Goal: Task Accomplishment & Management: Complete application form

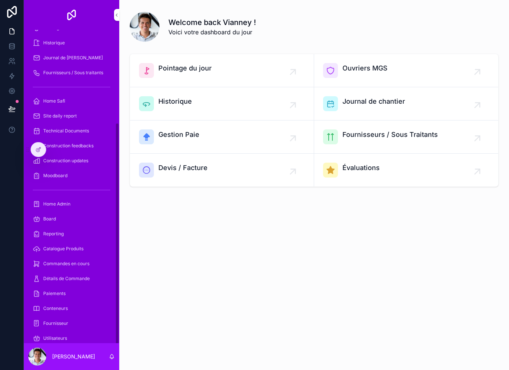
scroll to position [130, 0]
click at [73, 291] on div "Paiements" at bounding box center [71, 294] width 77 height 12
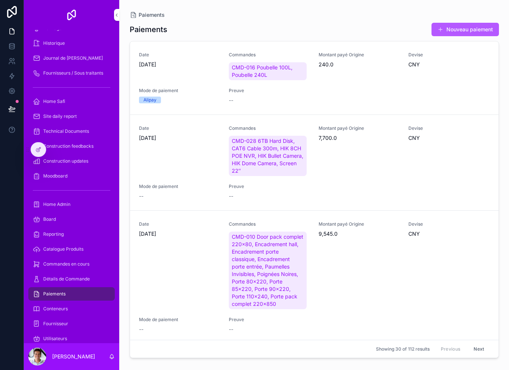
click at [468, 32] on button "Nouveau paiement" at bounding box center [464, 29] width 67 height 13
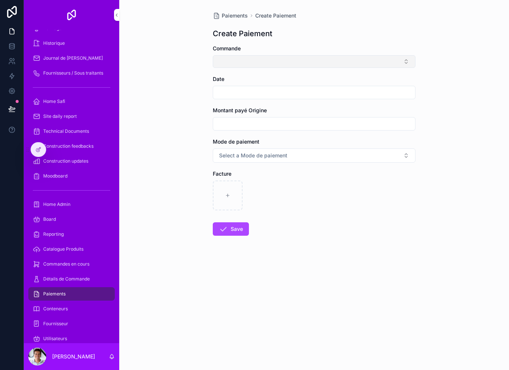
click at [388, 61] on button "Select Button" at bounding box center [314, 61] width 203 height 13
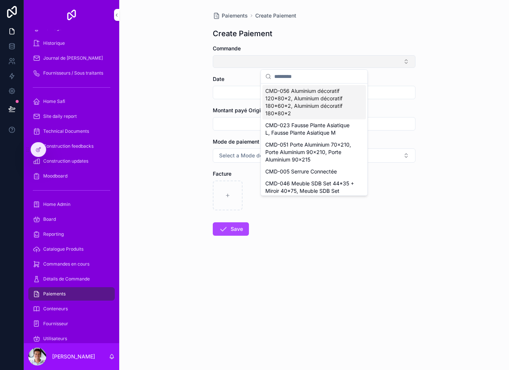
type input "*"
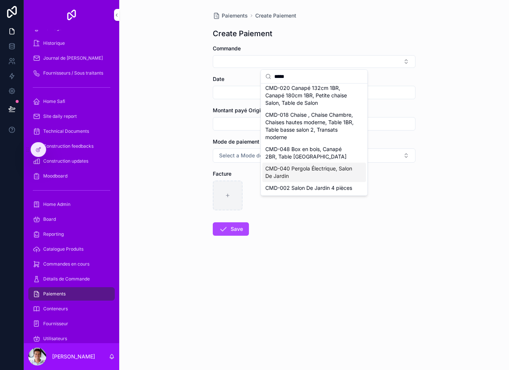
scroll to position [3, 0]
type input "*****"
click at [329, 192] on div "CMD-002 Salon De Jardin 4 pièces" at bounding box center [314, 188] width 104 height 12
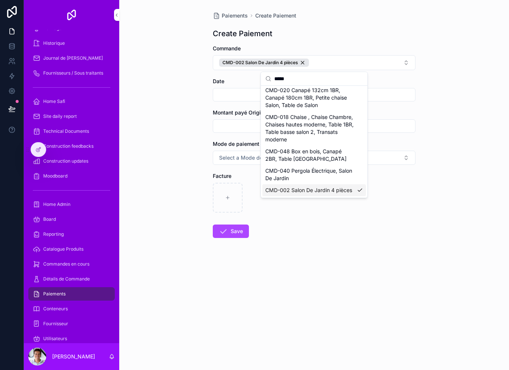
click at [330, 221] on form "Commande CMD-002 Salon De Jardin 4 pièces Date Montant payé Origine Mode de pai…" at bounding box center [314, 165] width 203 height 241
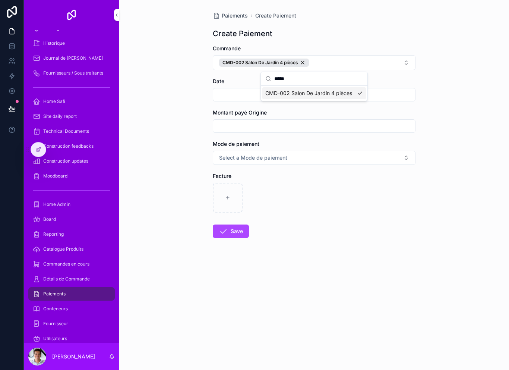
scroll to position [0, 0]
click at [273, 88] on div "scrollable content" at bounding box center [314, 94] width 203 height 13
click at [293, 96] on input "scrollable content" at bounding box center [314, 94] width 202 height 10
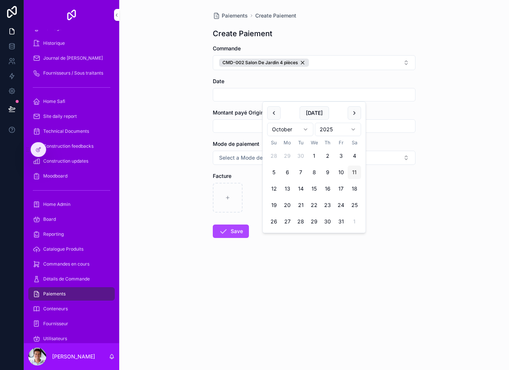
click at [356, 172] on button "11" at bounding box center [354, 171] width 13 height 13
type input "**********"
click at [412, 188] on div "scrollable content" at bounding box center [314, 198] width 203 height 30
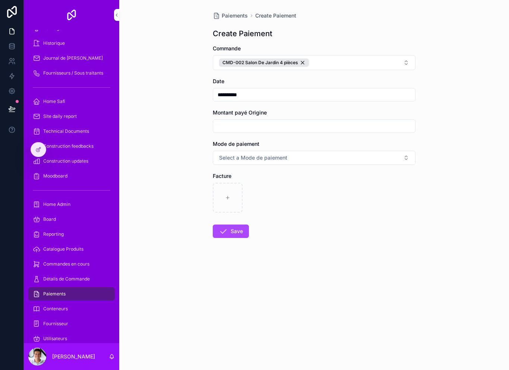
click at [358, 127] on input "scrollable content" at bounding box center [314, 126] width 202 height 10
type input "*******"
click at [374, 169] on form "**********" at bounding box center [314, 165] width 203 height 241
click at [392, 163] on button "Select a Mode de paiement" at bounding box center [314, 157] width 203 height 14
click at [337, 187] on div "Alipay" at bounding box center [314, 187] width 104 height 11
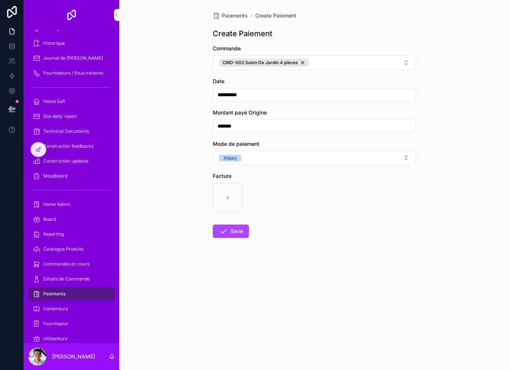
click at [327, 211] on div "scrollable content" at bounding box center [314, 198] width 203 height 30
click at [233, 199] on div "scrollable content" at bounding box center [228, 198] width 30 height 30
click at [229, 203] on div "scrollable content" at bounding box center [228, 198] width 30 height 30
click at [236, 196] on div "scrollable content" at bounding box center [228, 198] width 30 height 30
click at [232, 197] on div "scrollable content" at bounding box center [228, 198] width 30 height 30
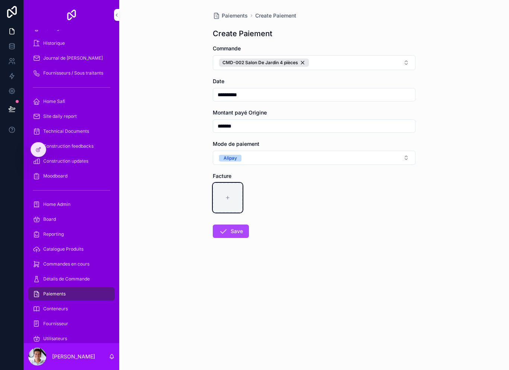
type input "**********"
click at [237, 232] on button "Save" at bounding box center [231, 230] width 36 height 13
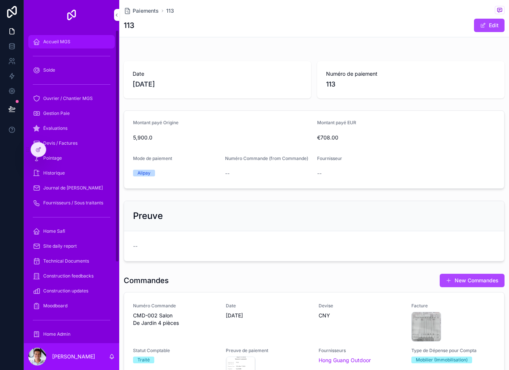
click at [82, 46] on div "Accueil MGS" at bounding box center [71, 42] width 77 height 12
click at [82, 45] on div "Accueil MGS" at bounding box center [71, 42] width 77 height 12
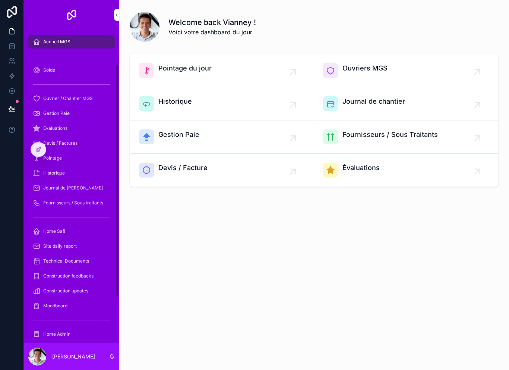
scroll to position [51, 0]
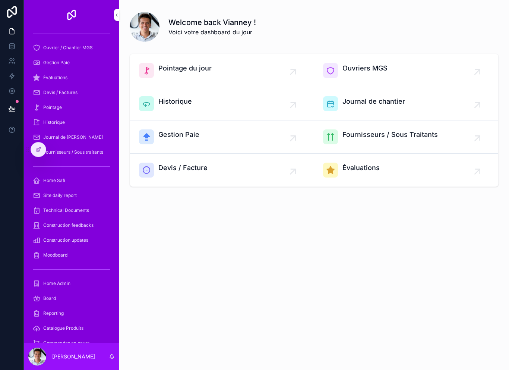
click at [0, 0] on icon at bounding box center [0, 0] width 0 height 0
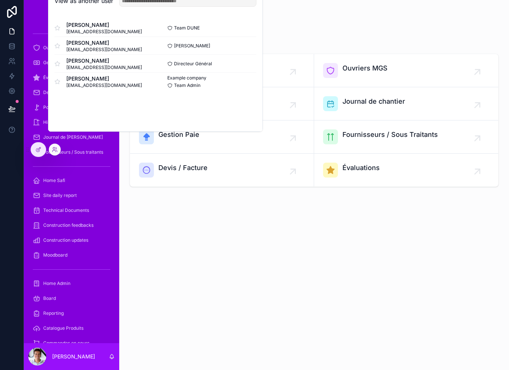
click at [0, 0] on button "Select" at bounding box center [0, 0] width 0 height 0
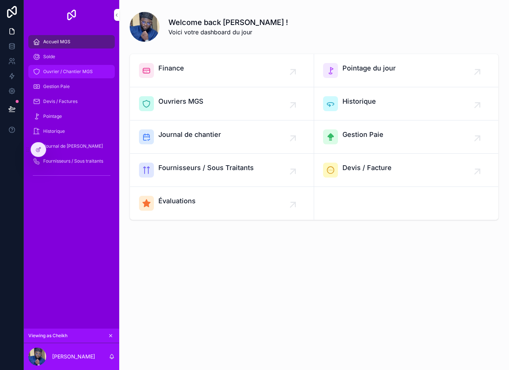
click at [79, 74] on div "Ouvrier / Chantier MGS" at bounding box center [71, 72] width 77 height 12
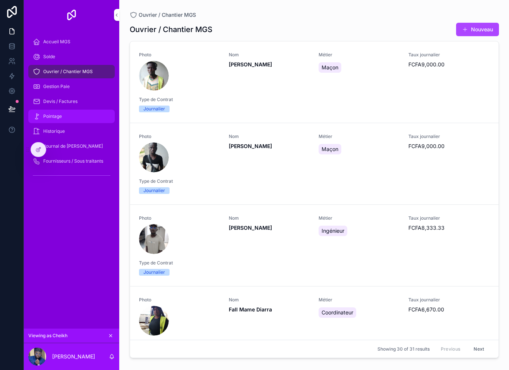
click at [81, 118] on div "Pointage" at bounding box center [71, 116] width 77 height 12
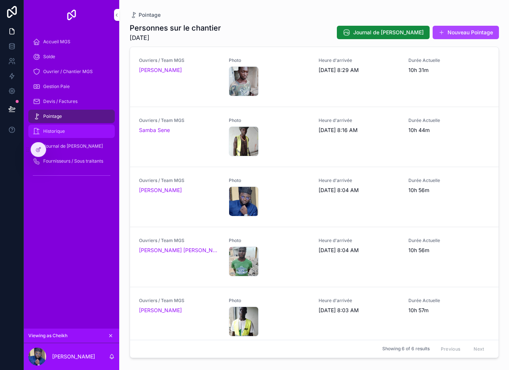
click at [89, 133] on div "Historique" at bounding box center [71, 131] width 77 height 12
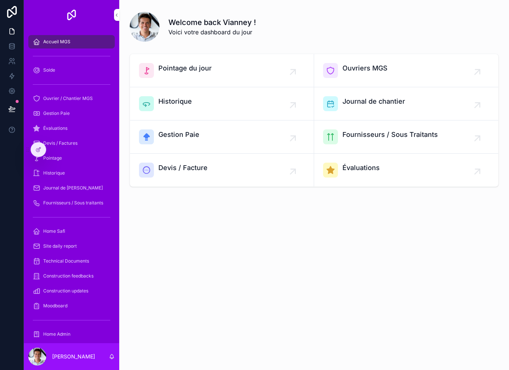
click at [225, 68] on div "Pointage du jour" at bounding box center [222, 70] width 166 height 15
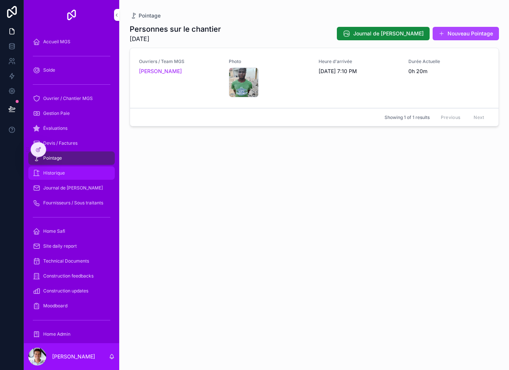
click at [91, 169] on div "Historique" at bounding box center [71, 173] width 77 height 12
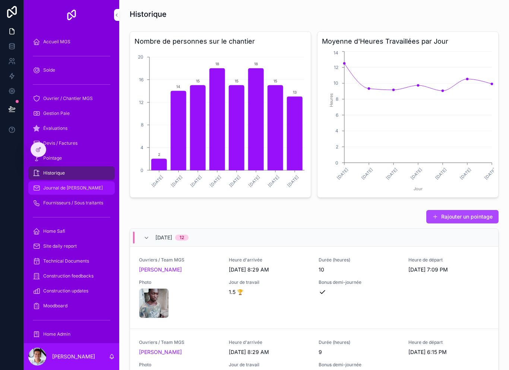
click at [92, 190] on div "Journal de [PERSON_NAME]" at bounding box center [71, 188] width 77 height 12
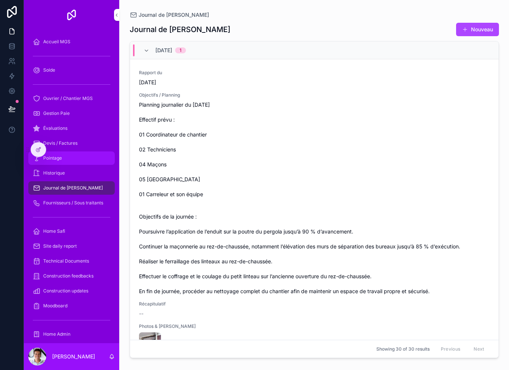
click at [87, 158] on div "Pointage" at bounding box center [71, 158] width 77 height 12
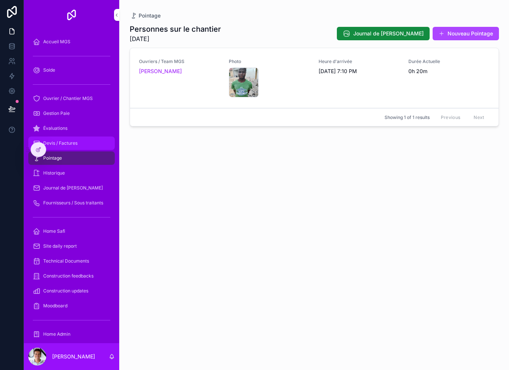
click at [91, 145] on div "Devis / Factures" at bounding box center [71, 143] width 77 height 12
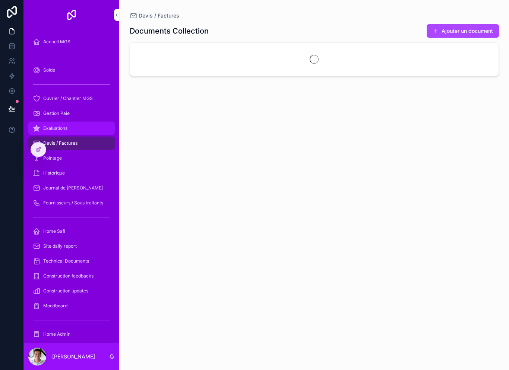
click at [80, 132] on div "Évaluations" at bounding box center [71, 128] width 77 height 12
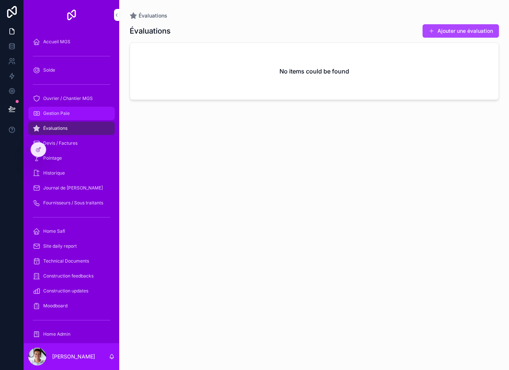
click at [81, 114] on div "Gestion Paie" at bounding box center [71, 113] width 77 height 12
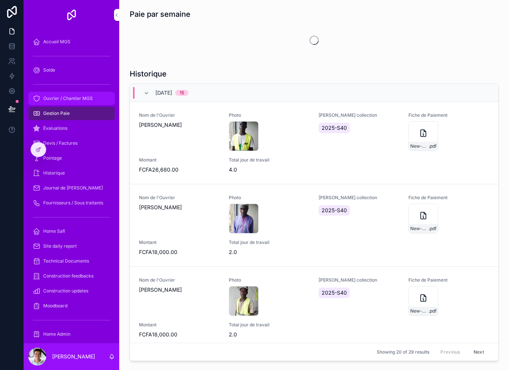
click at [89, 100] on span "Ouvrier / Chantier MGS" at bounding box center [68, 98] width 50 height 6
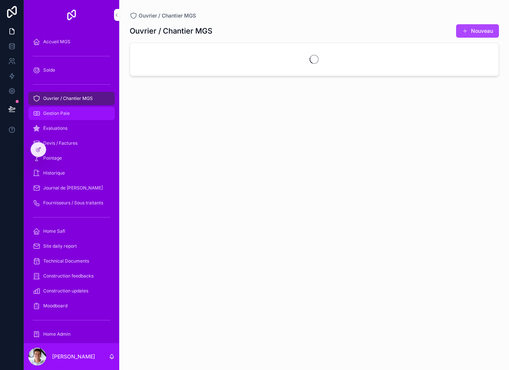
click at [86, 114] on div "Gestion Paie" at bounding box center [71, 113] width 77 height 12
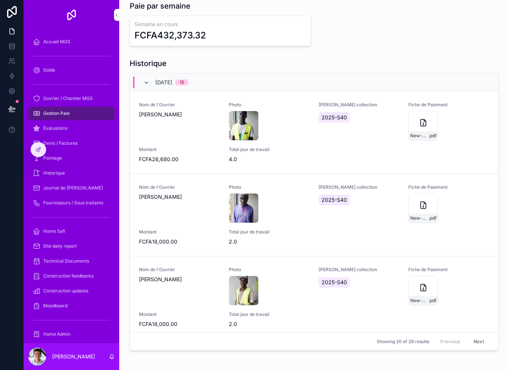
click at [146, 83] on icon "scrollable content" at bounding box center [146, 83] width 6 height 6
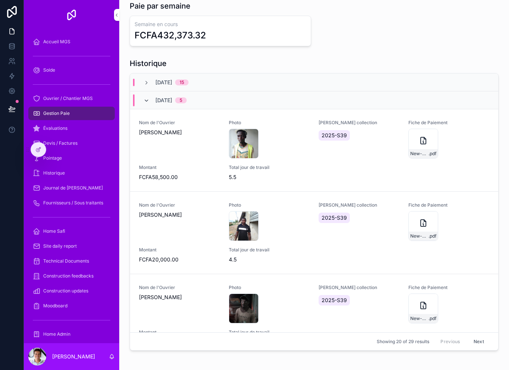
click at [147, 102] on icon "scrollable content" at bounding box center [146, 101] width 6 height 6
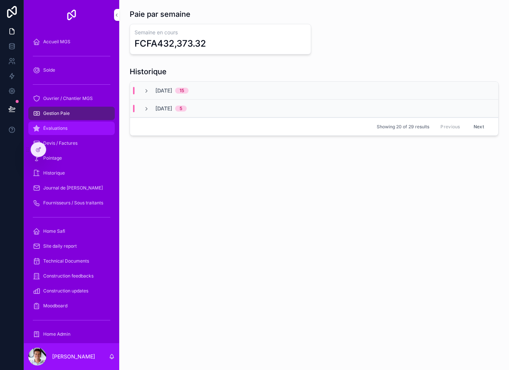
click at [86, 131] on div "Évaluations" at bounding box center [71, 128] width 77 height 12
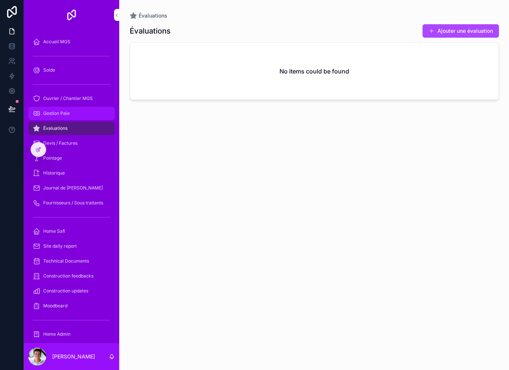
click at [94, 113] on div "Gestion Paie" at bounding box center [71, 113] width 77 height 12
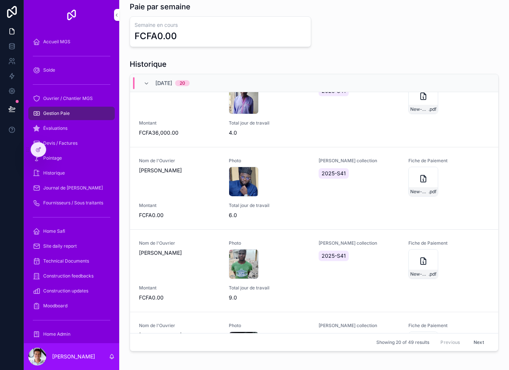
scroll to position [848, 0]
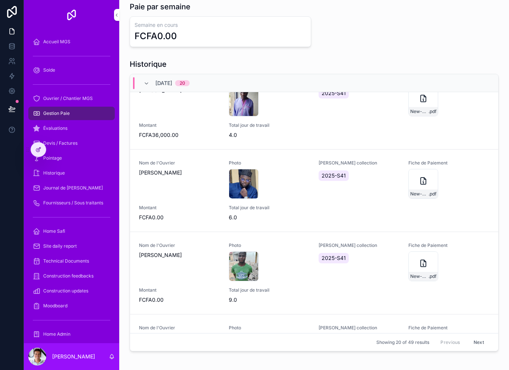
click at [41, 146] on div at bounding box center [38, 149] width 15 height 14
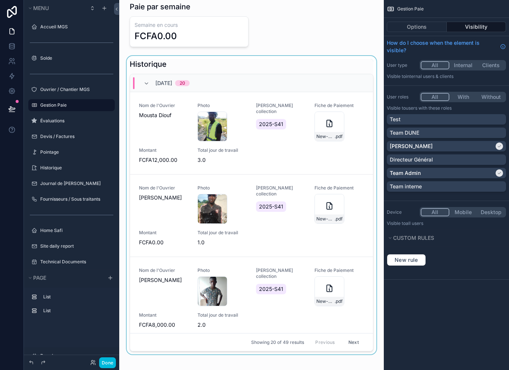
click at [280, 71] on div "scrollable content" at bounding box center [251, 206] width 253 height 301
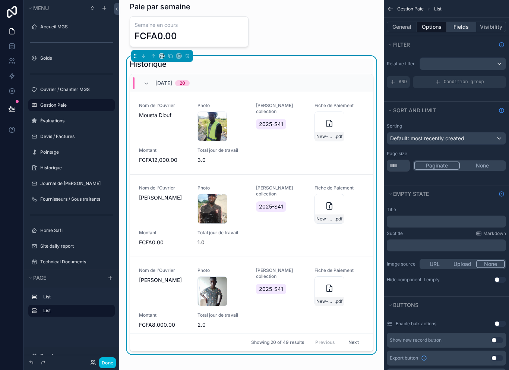
click at [462, 24] on button "Fields" at bounding box center [462, 27] width 30 height 10
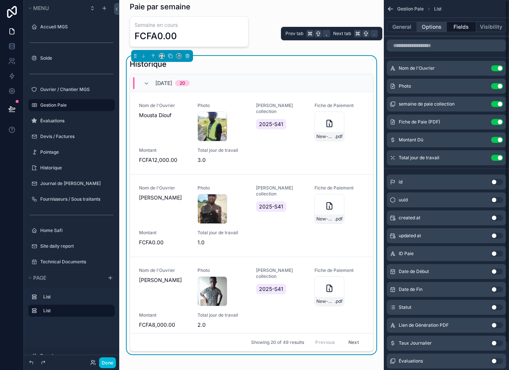
click at [429, 27] on button "Options" at bounding box center [432, 27] width 30 height 10
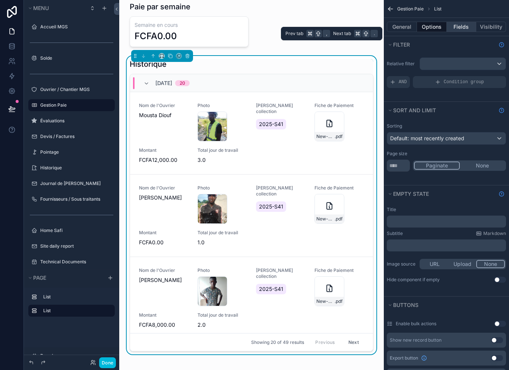
click at [459, 29] on button "Fields" at bounding box center [462, 27] width 30 height 10
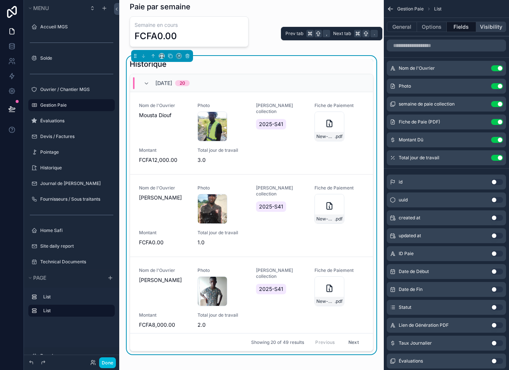
click at [488, 26] on button "Visibility" at bounding box center [491, 27] width 30 height 10
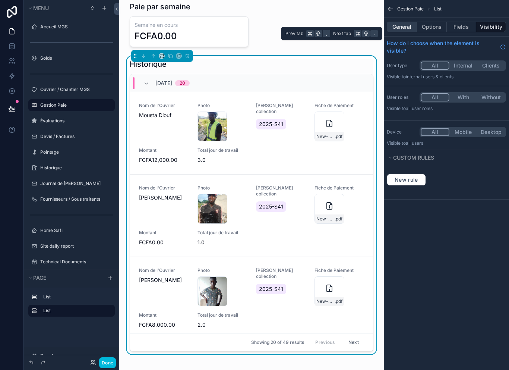
click at [406, 30] on button "General" at bounding box center [402, 27] width 30 height 10
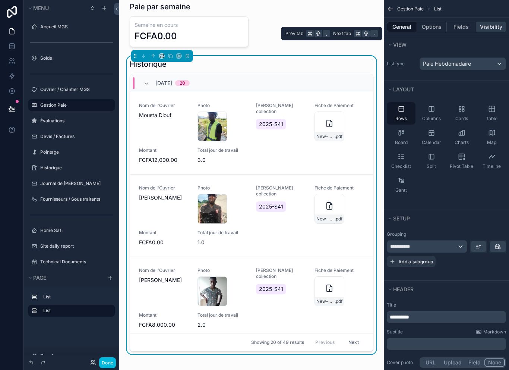
click at [498, 25] on button "Visibility" at bounding box center [491, 27] width 30 height 10
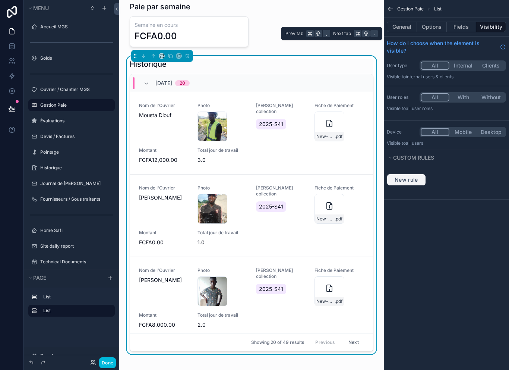
click at [410, 178] on span "New rule" at bounding box center [405, 179] width 29 height 7
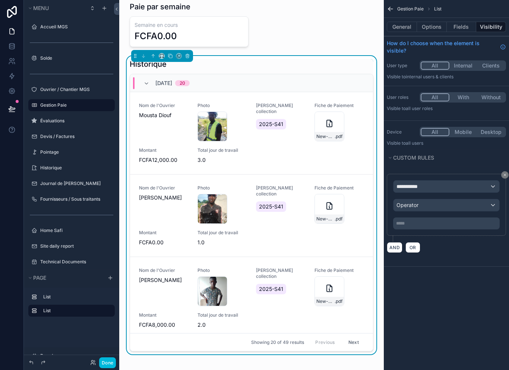
click at [444, 184] on div "**********" at bounding box center [446, 186] width 106 height 12
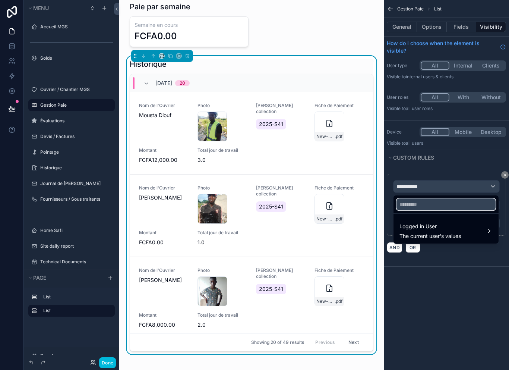
click at [435, 206] on input "text" at bounding box center [445, 204] width 99 height 12
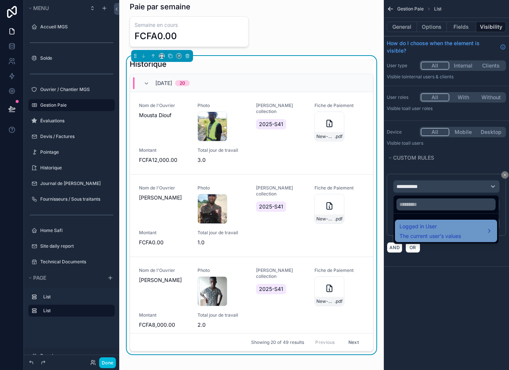
click at [447, 234] on span "The current user's values" at bounding box center [429, 235] width 61 height 7
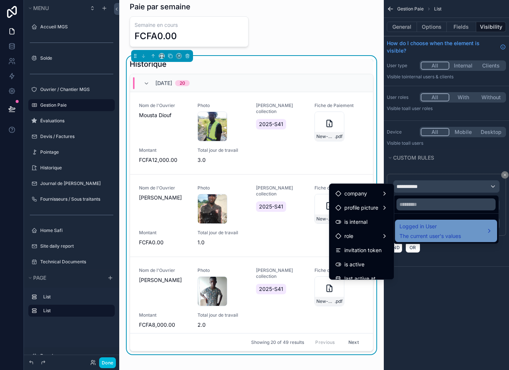
scroll to position [65, 0]
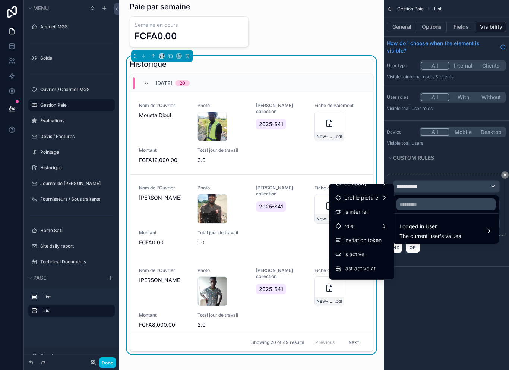
click at [450, 185] on div "scrollable content" at bounding box center [254, 185] width 509 height 370
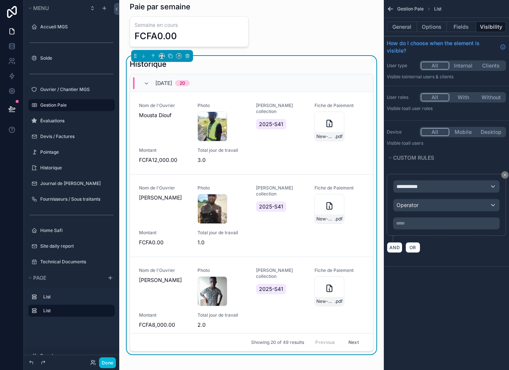
click at [501, 178] on div "**********" at bounding box center [446, 205] width 119 height 62
click at [508, 174] on button "scrollable content" at bounding box center [504, 174] width 7 height 7
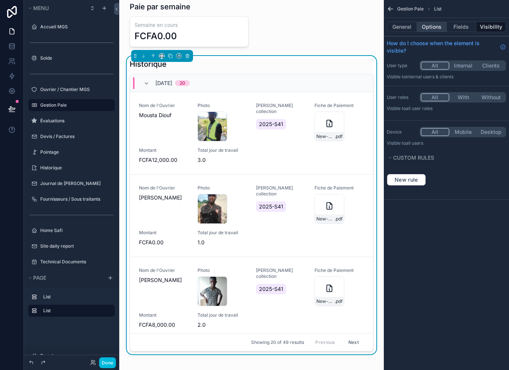
click at [431, 26] on button "Options" at bounding box center [432, 27] width 30 height 10
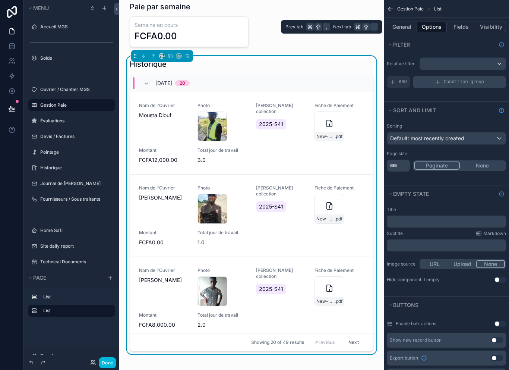
click at [473, 82] on span "Condition group" at bounding box center [464, 82] width 40 height 6
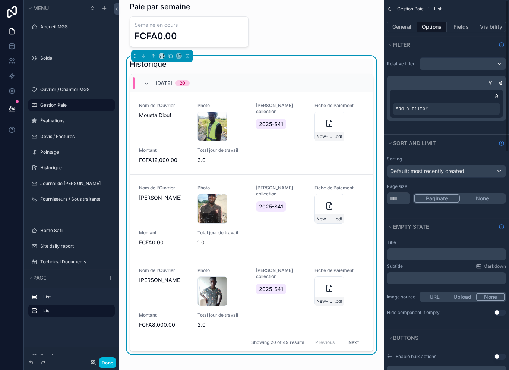
click at [0, 0] on icon "scrollable content" at bounding box center [0, 0] width 0 height 0
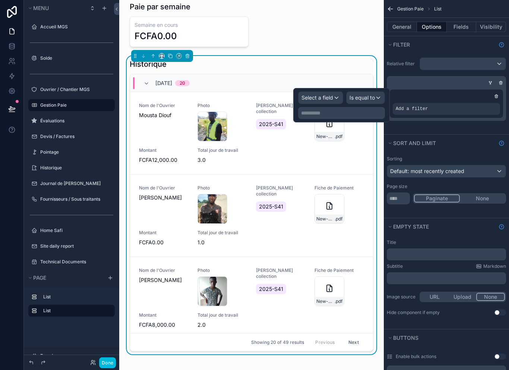
click at [333, 96] on span "Select a field" at bounding box center [317, 97] width 32 height 6
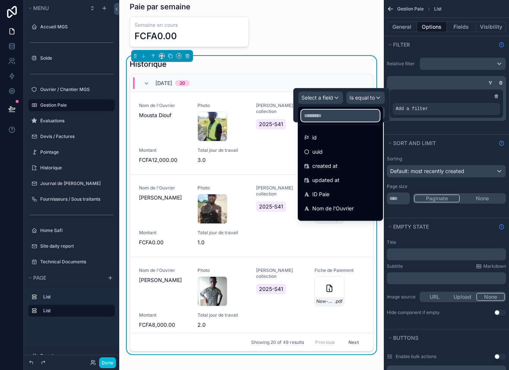
click at [348, 118] on input "text" at bounding box center [340, 116] width 79 height 12
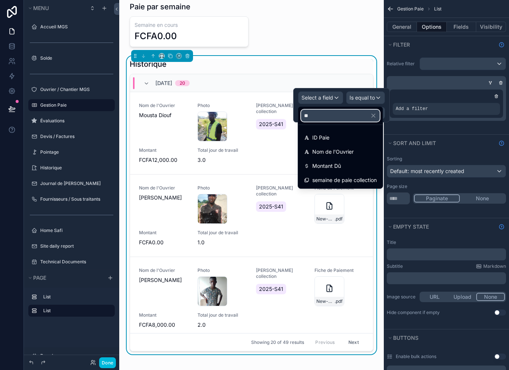
type input "***"
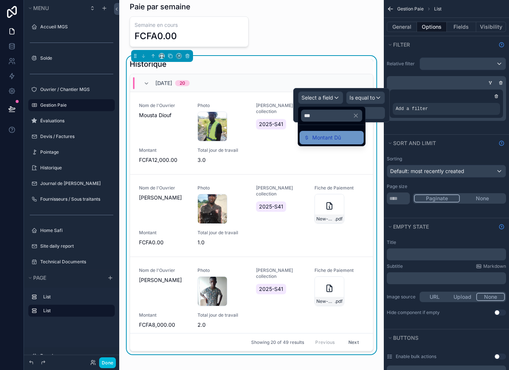
click at [352, 136] on div "Montant Dû" at bounding box center [331, 137] width 55 height 9
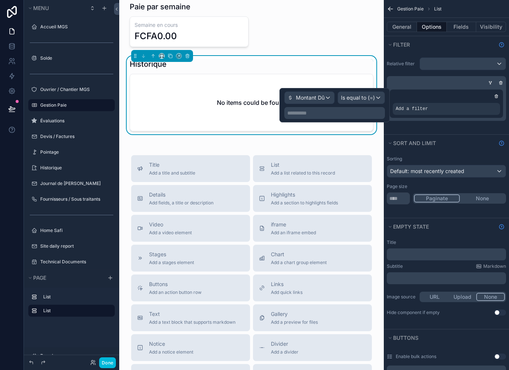
click at [372, 94] on span "Is equal to (=)" at bounding box center [358, 97] width 34 height 7
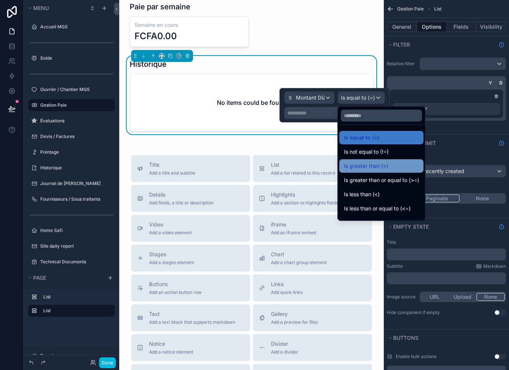
click at [394, 165] on div "Is greater than (>)" at bounding box center [381, 165] width 75 height 9
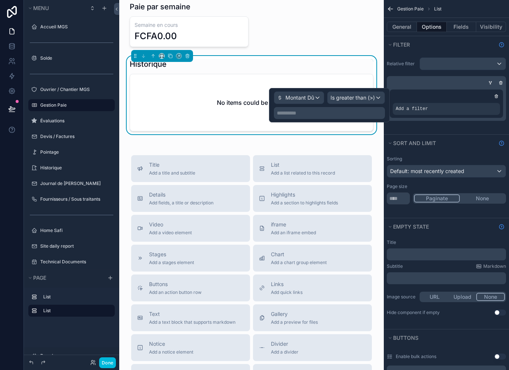
click at [312, 104] on button "Montant Dû" at bounding box center [299, 97] width 50 height 13
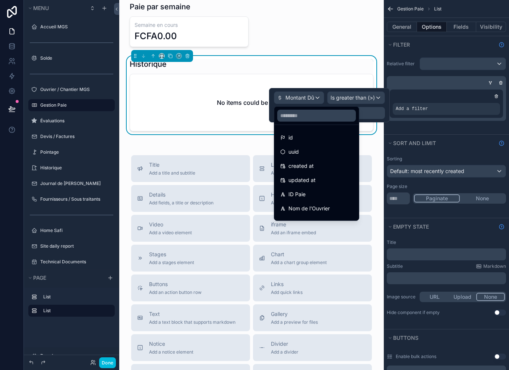
click at [376, 105] on div at bounding box center [329, 105] width 121 height 34
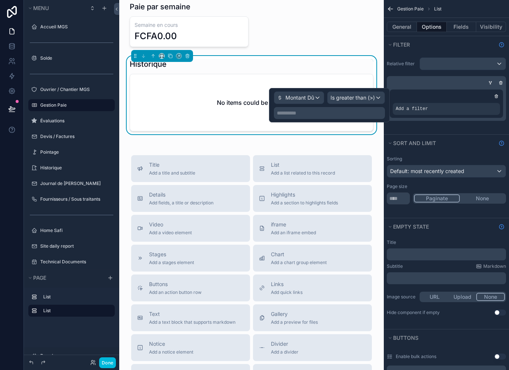
click at [368, 113] on p "**********" at bounding box center [330, 112] width 107 height 7
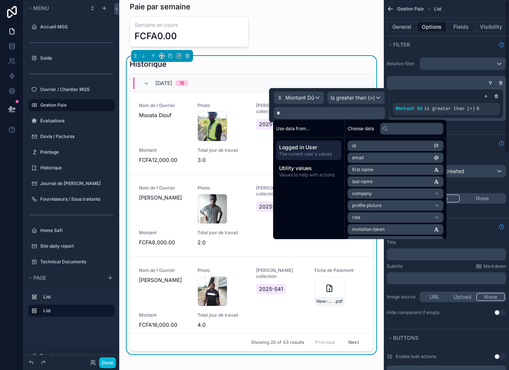
click at [497, 130] on div "Relative filter Montant Dû is greater than (>) 0" at bounding box center [446, 93] width 125 height 81
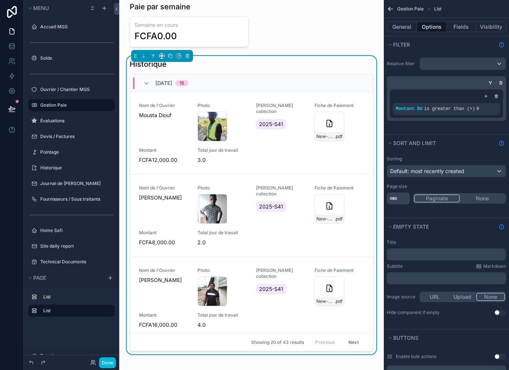
click at [393, 5] on icon "scrollable content" at bounding box center [390, 8] width 7 height 7
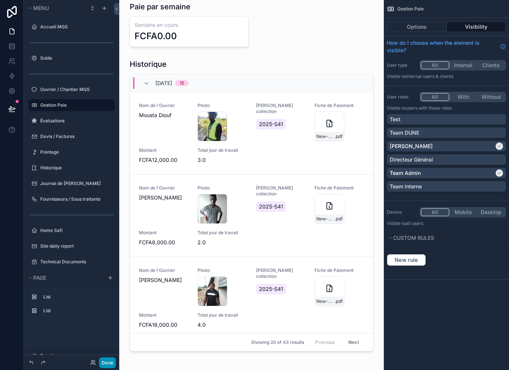
click at [105, 365] on button "Done" at bounding box center [107, 362] width 17 height 11
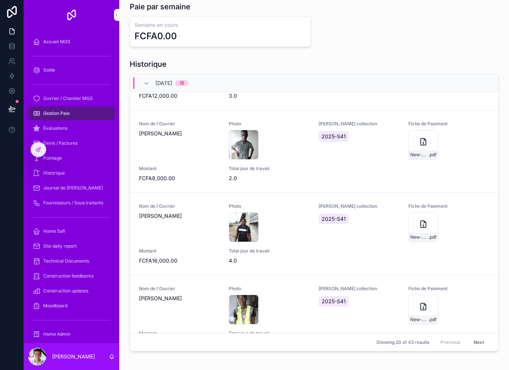
scroll to position [68, 0]
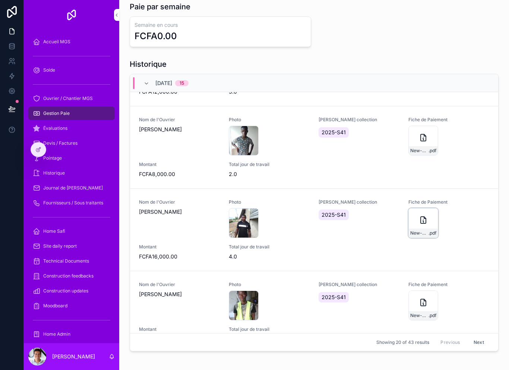
click at [418, 219] on div "New-Document .pdf" at bounding box center [423, 223] width 30 height 30
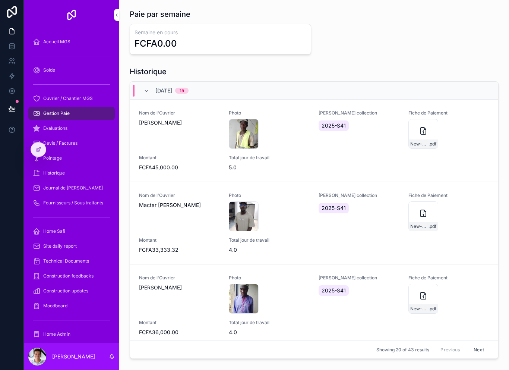
scroll to position [412, 0]
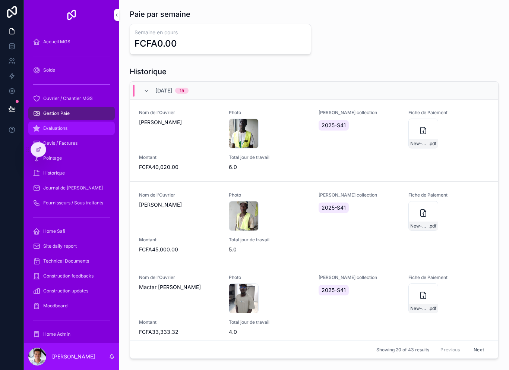
click at [75, 129] on div "Évaluations" at bounding box center [71, 128] width 77 height 12
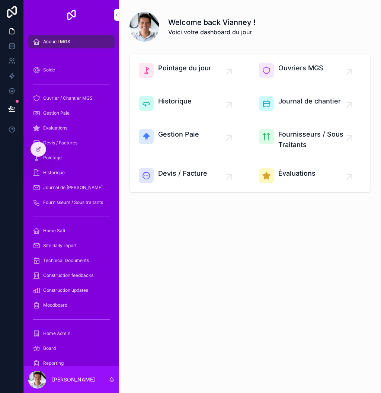
click at [190, 65] on span "Pointage du jour" at bounding box center [184, 68] width 53 height 10
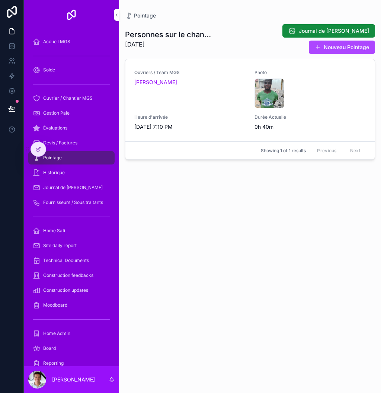
click at [66, 175] on div "Historique" at bounding box center [71, 173] width 77 height 12
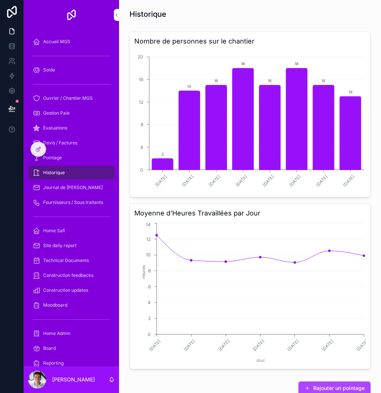
click at [59, 117] on div "Gestion Paie" at bounding box center [71, 113] width 77 height 12
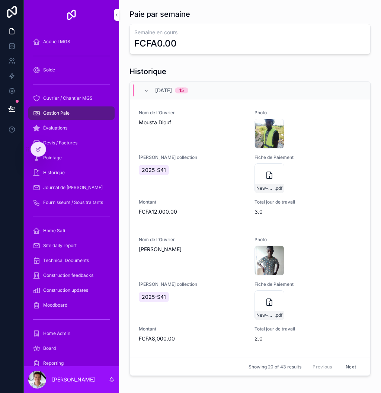
click at [63, 193] on div "Journal de [PERSON_NAME]" at bounding box center [71, 188] width 77 height 12
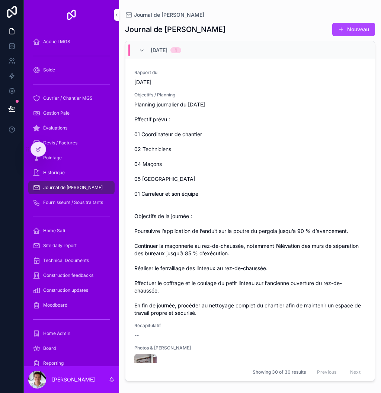
click at [60, 171] on span "Historique" at bounding box center [54, 173] width 22 height 6
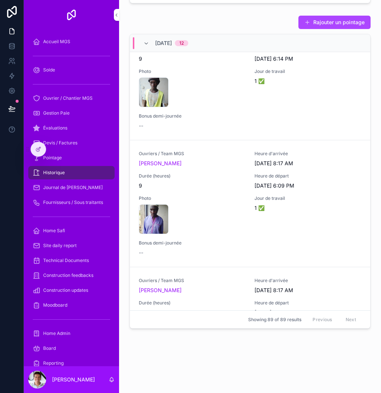
scroll to position [416, 0]
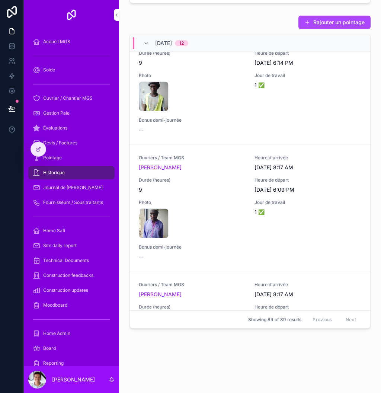
click at [73, 153] on div "Pointage" at bounding box center [71, 158] width 77 height 12
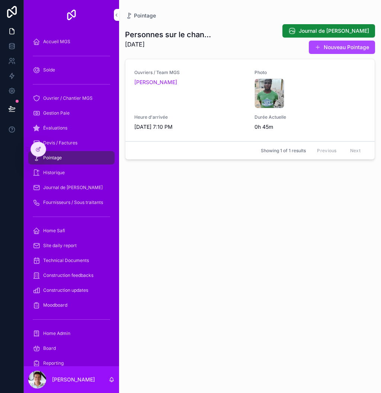
click at [51, 104] on div "Ouvrier / Chantier MGS" at bounding box center [71, 98] width 77 height 12
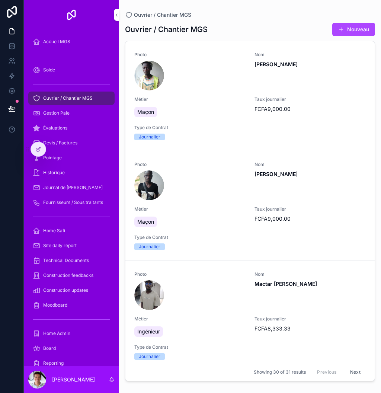
click at [59, 114] on span "Gestion Paie" at bounding box center [56, 113] width 26 height 6
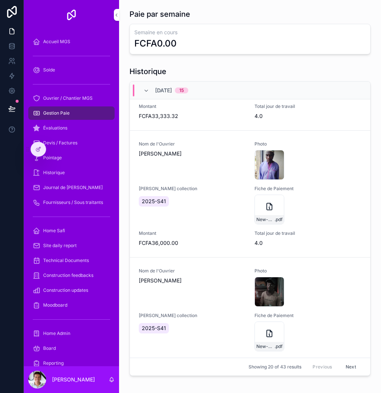
scroll to position [989, 0]
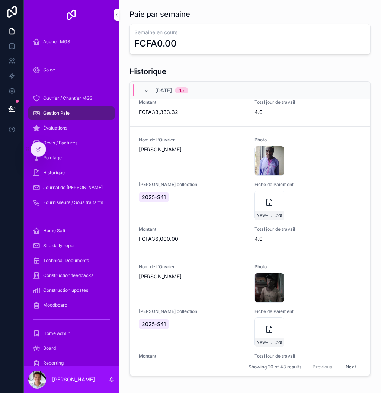
click at [67, 185] on span "Journal de [PERSON_NAME]" at bounding box center [73, 188] width 60 height 6
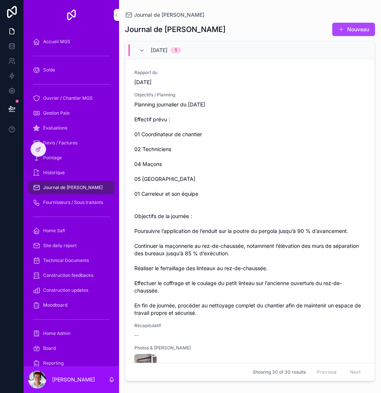
click at [67, 146] on span "Devis / Factures" at bounding box center [60, 143] width 34 height 6
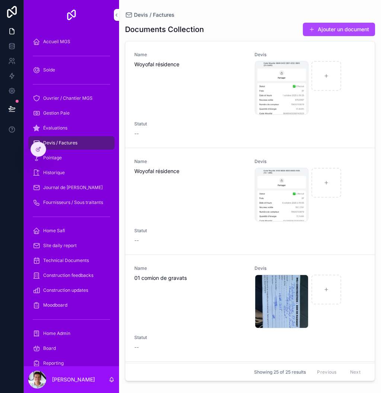
click at [64, 155] on div "Pointage" at bounding box center [71, 158] width 77 height 12
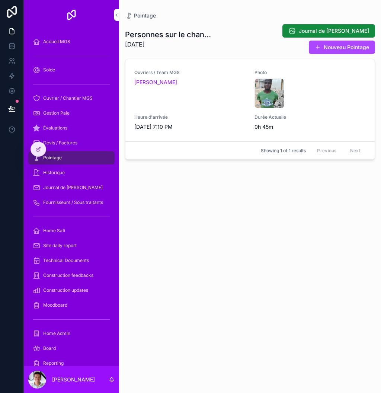
click at [64, 137] on div "Devis / Factures" at bounding box center [71, 143] width 77 height 12
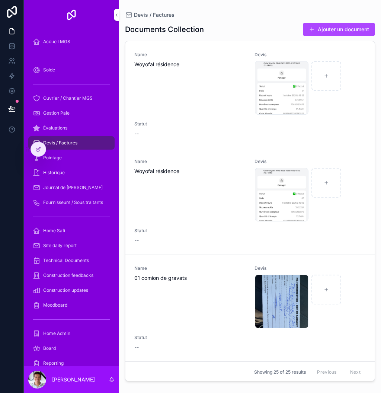
click at [58, 110] on div "Gestion Paie" at bounding box center [71, 113] width 77 height 12
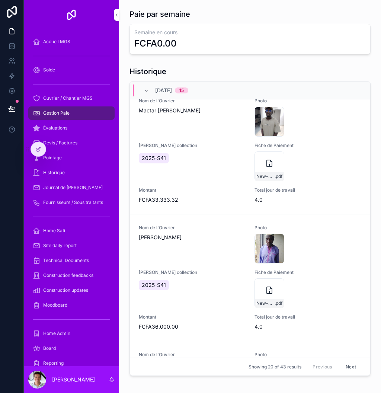
scroll to position [903, 0]
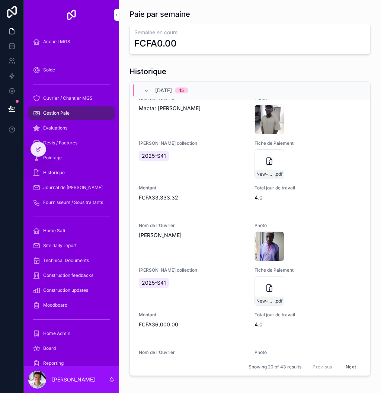
click at [263, 287] on div "New-Document .pdf" at bounding box center [270, 291] width 30 height 30
click at [63, 176] on div "Historique" at bounding box center [71, 173] width 77 height 12
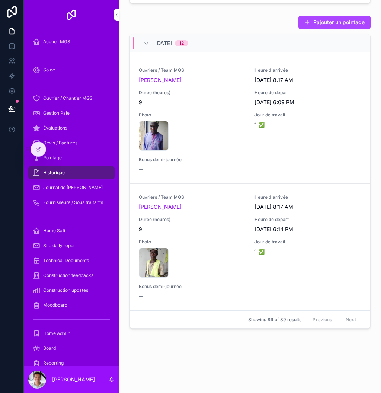
scroll to position [607, 0]
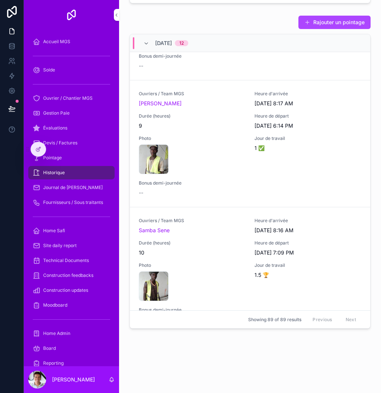
click at [148, 45] on icon "scrollable content" at bounding box center [146, 44] width 6 height 6
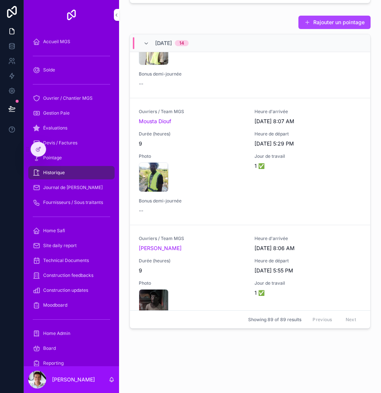
click at [145, 45] on icon "scrollable content" at bounding box center [146, 44] width 6 height 6
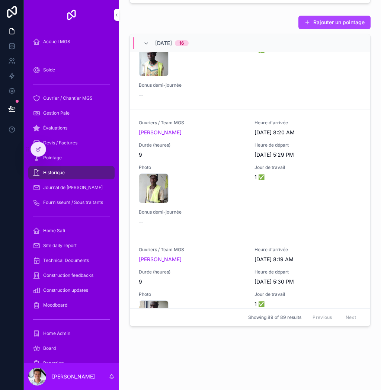
scroll to position [5635, 0]
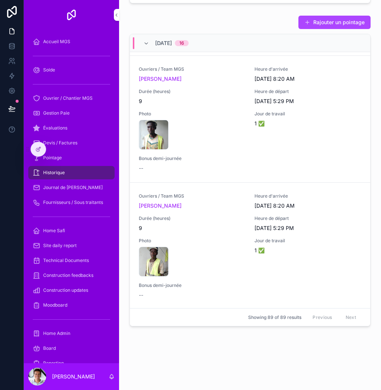
click at [56, 187] on span "Journal de [PERSON_NAME]" at bounding box center [73, 188] width 60 height 6
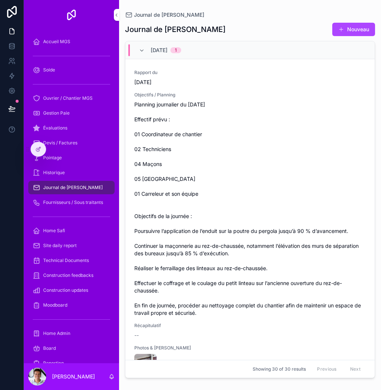
click at [69, 205] on span "Fournisseurs / Sous traitants" at bounding box center [73, 203] width 60 height 6
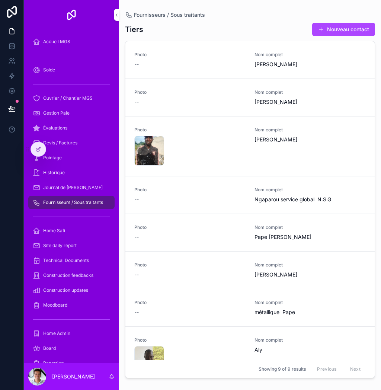
click at [53, 173] on span "Historique" at bounding box center [54, 173] width 22 height 6
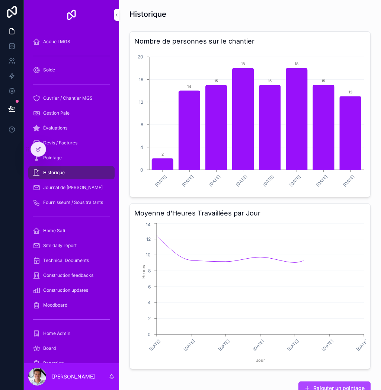
click at [59, 189] on span "Journal de [PERSON_NAME]" at bounding box center [73, 188] width 60 height 6
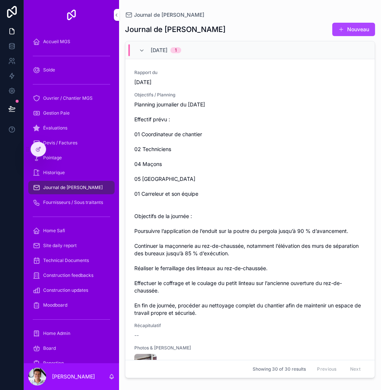
click at [57, 200] on span "Fournisseurs / Sous traitants" at bounding box center [73, 203] width 60 height 6
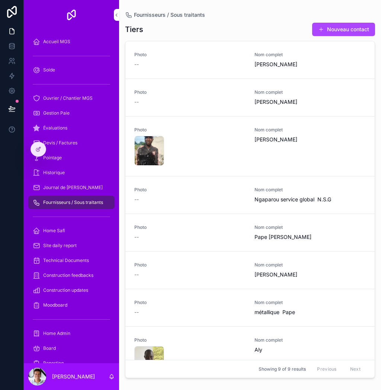
click at [66, 175] on div "Historique" at bounding box center [71, 173] width 77 height 12
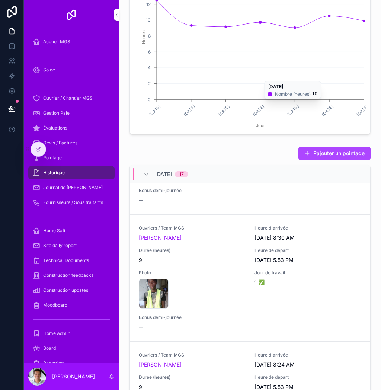
scroll to position [258, 0]
click at [169, 242] on span "[PERSON_NAME]" at bounding box center [160, 238] width 43 height 7
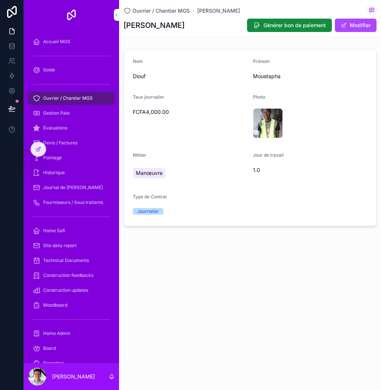
click at [226, 212] on div "Journalier" at bounding box center [190, 211] width 114 height 7
click at [179, 11] on span "Ouvrier / Chantier MGS" at bounding box center [161, 10] width 57 height 7
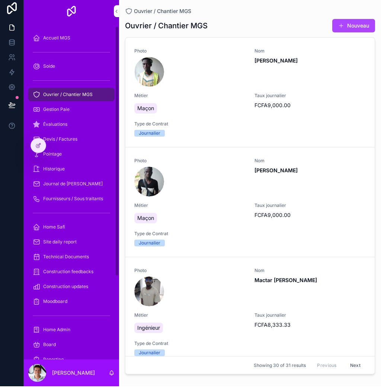
click at [81, 112] on div "Gestion Paie" at bounding box center [71, 113] width 77 height 12
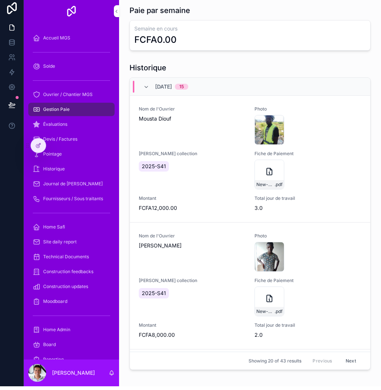
click at [222, 128] on div "Nom de l'Ouvrier Mousta Diouf" at bounding box center [192, 129] width 107 height 39
click at [161, 119] on span "Mousta Diouf" at bounding box center [192, 122] width 107 height 7
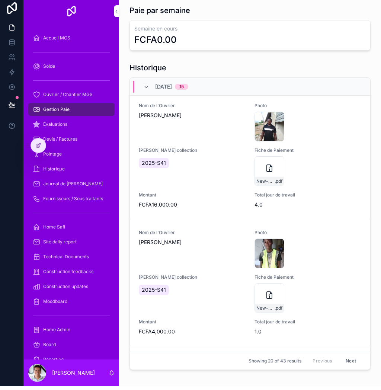
scroll to position [279, 0]
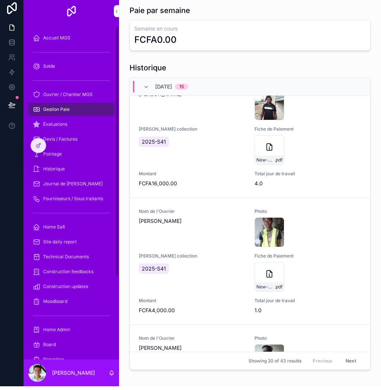
click at [86, 98] on div "Ouvrier / Chantier MGS" at bounding box center [71, 98] width 77 height 12
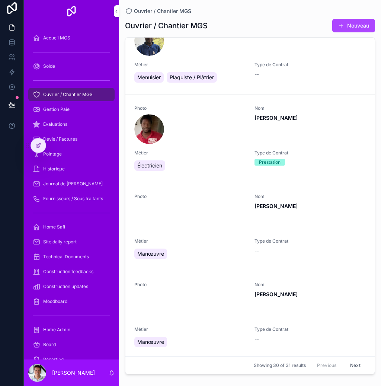
scroll to position [2558, 0]
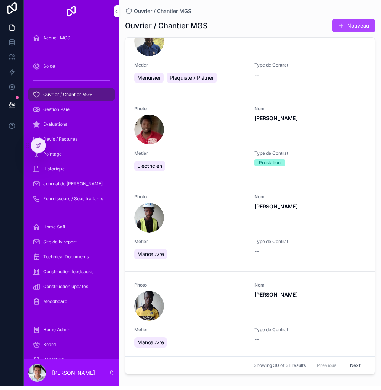
click at [355, 372] on button "Next" at bounding box center [355, 370] width 21 height 12
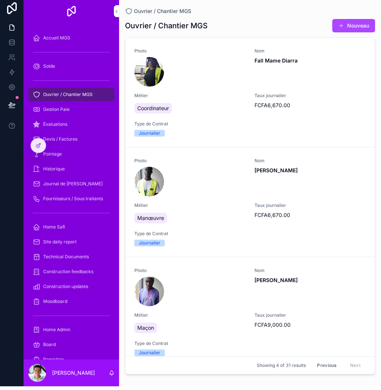
click at [324, 370] on button "Previous" at bounding box center [327, 370] width 30 height 12
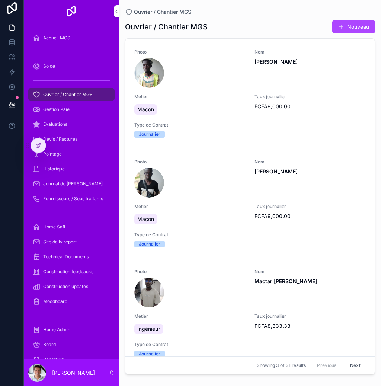
click at [331, 211] on div "Taux journalier FCFA9,000.00" at bounding box center [310, 215] width 111 height 16
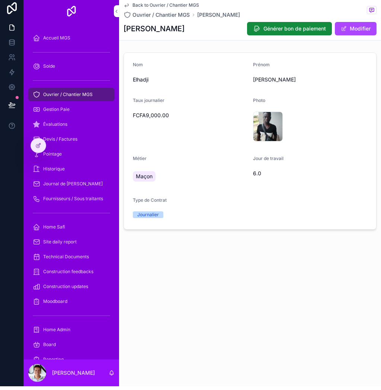
click at [174, 15] on span "Ouvrier / Chantier MGS" at bounding box center [161, 18] width 57 height 7
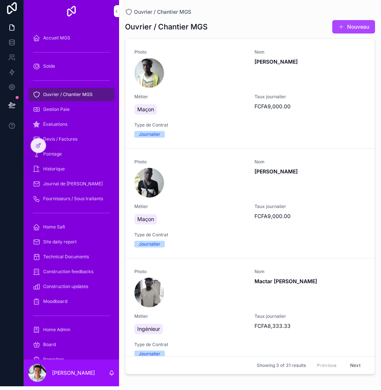
click at [83, 200] on span "Fournisseurs / Sous traitants" at bounding box center [73, 203] width 60 height 6
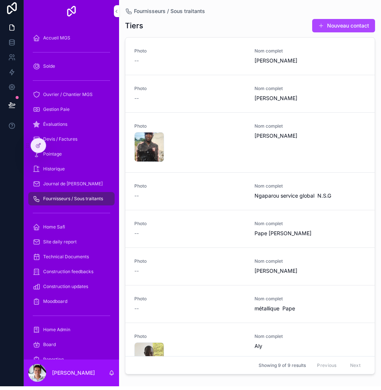
click at [86, 95] on span "Ouvrier / Chantier MGS" at bounding box center [68, 98] width 50 height 6
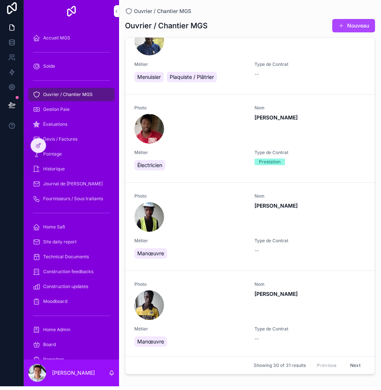
scroll to position [2558, 0]
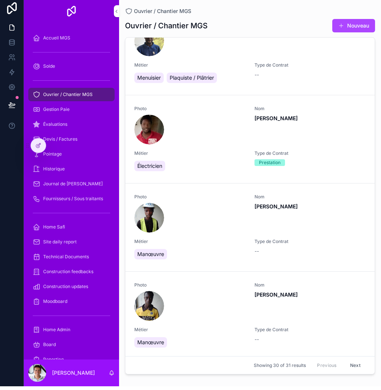
click at [354, 369] on button "Next" at bounding box center [355, 370] width 21 height 12
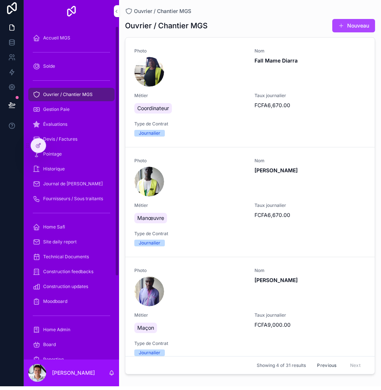
click at [73, 111] on div "Gestion Paie" at bounding box center [71, 113] width 77 height 12
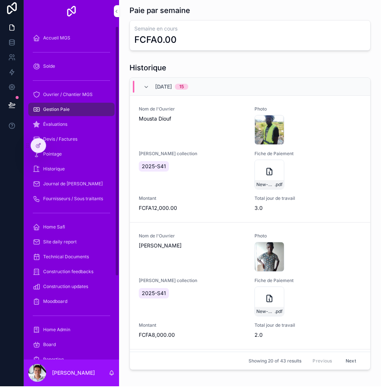
click at [77, 140] on span "Devis / Factures" at bounding box center [60, 143] width 34 height 6
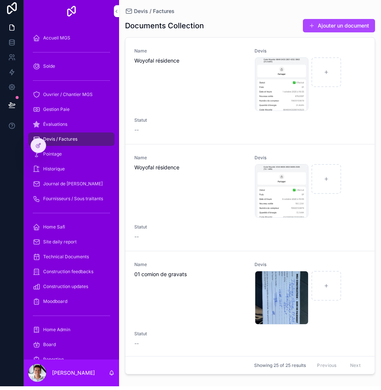
click at [80, 155] on div "Pointage" at bounding box center [71, 158] width 77 height 12
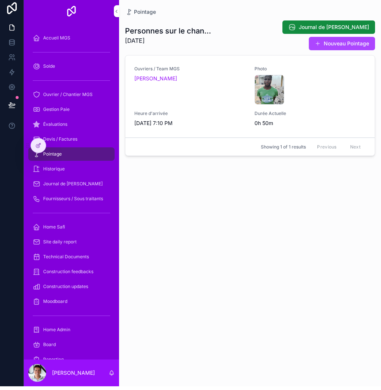
click at [82, 167] on div "Historique" at bounding box center [71, 173] width 77 height 12
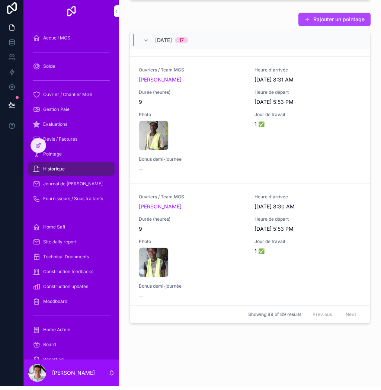
scroll to position [152, 0]
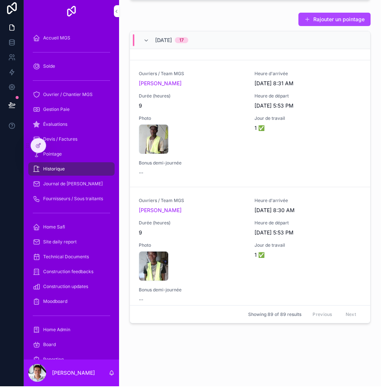
click at [0, 0] on button "scrollable content" at bounding box center [0, 0] width 0 height 0
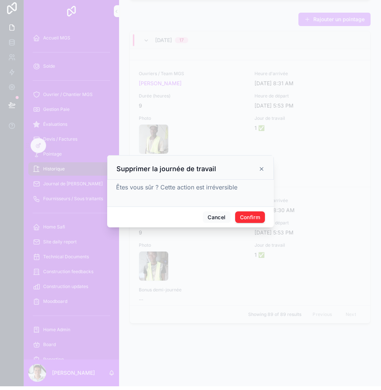
click at [248, 220] on button "Confirm" at bounding box center [250, 221] width 30 height 12
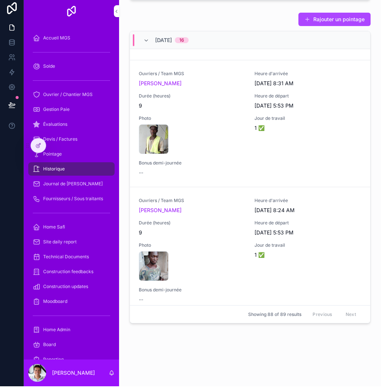
click at [331, 20] on button "Rajouter un pointage" at bounding box center [335, 22] width 72 height 13
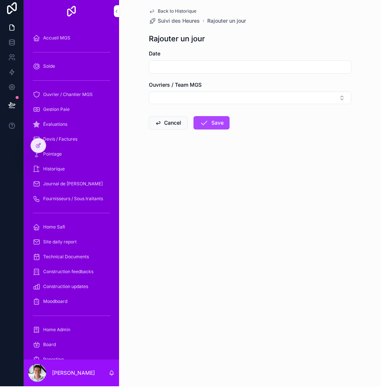
click at [249, 66] on input "scrollable content" at bounding box center [250, 71] width 202 height 10
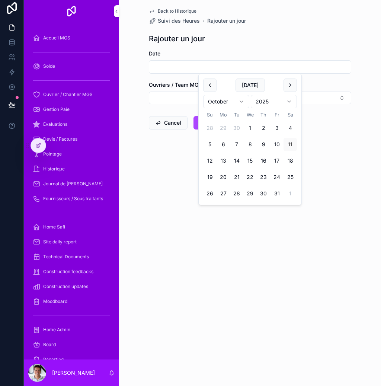
click at [265, 146] on button "9" at bounding box center [263, 148] width 13 height 13
type input "*********"
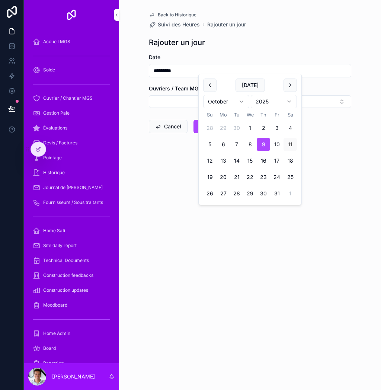
click at [337, 148] on form "Date ********* Ouvriers / Team MGS Cancel Save" at bounding box center [250, 117] width 203 height 127
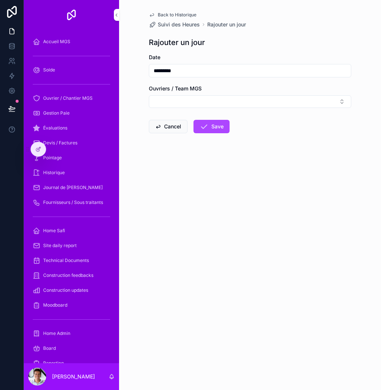
click at [323, 101] on button "Select Button" at bounding box center [250, 101] width 203 height 13
type input "***"
click at [251, 242] on div "Back to Historique Suivi des Heures Rajouter un jour Rajouter un jour Date ****…" at bounding box center [250, 195] width 262 height 390
click at [296, 100] on button "Select Button" at bounding box center [250, 101] width 203 height 13
click at [266, 152] on div "Diouf Moustapha" at bounding box center [251, 151] width 104 height 12
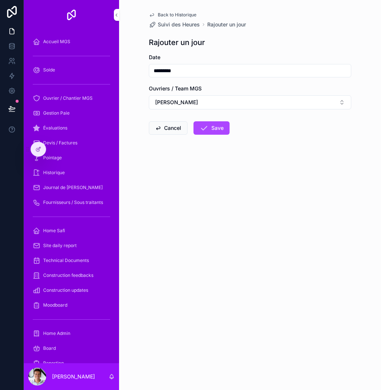
click at [214, 121] on button "Save" at bounding box center [212, 127] width 36 height 13
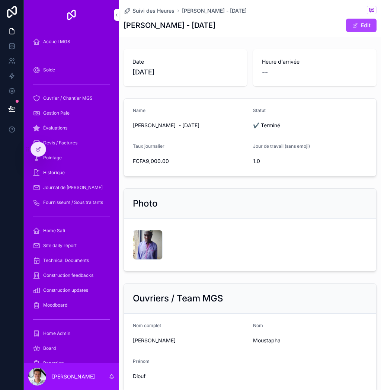
click at [158, 10] on span "Suivi des Heures" at bounding box center [154, 10] width 42 height 7
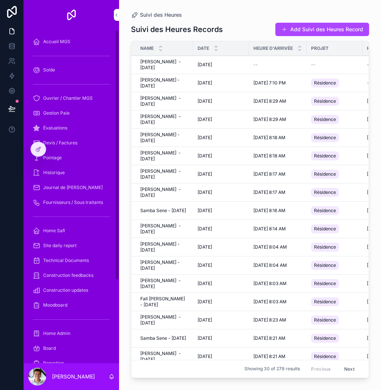
click at [44, 225] on div "Home Safi" at bounding box center [71, 231] width 77 height 12
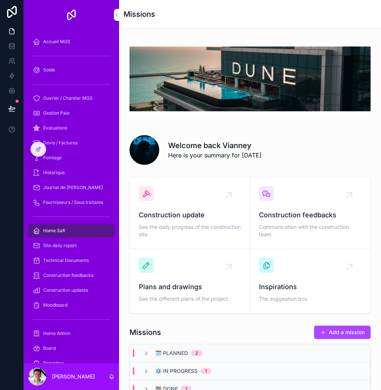
click at [76, 152] on div "Pointage" at bounding box center [71, 158] width 77 height 12
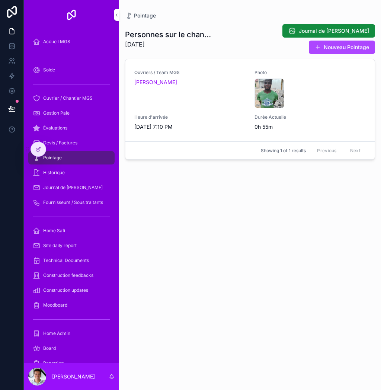
click at [333, 41] on button "Nouveau Pointage" at bounding box center [342, 47] width 66 height 13
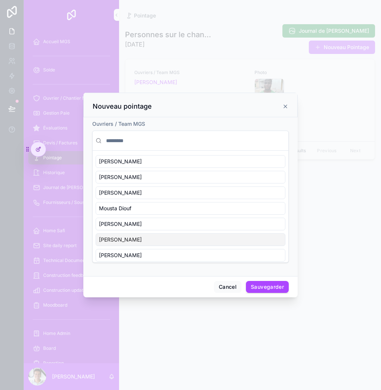
click at [222, 291] on button "Cancel" at bounding box center [228, 287] width 28 height 12
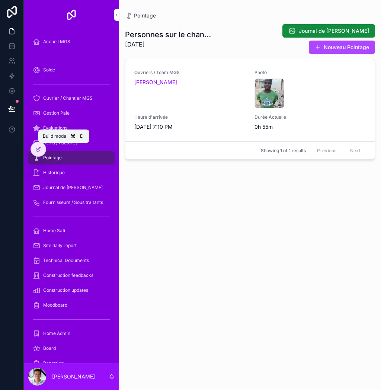
click at [36, 145] on div at bounding box center [38, 149] width 15 height 14
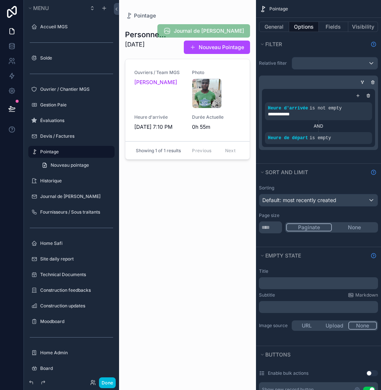
click at [232, 46] on div "scrollable content" at bounding box center [187, 190] width 137 height 381
click at [331, 26] on button "Fields" at bounding box center [334, 27] width 30 height 10
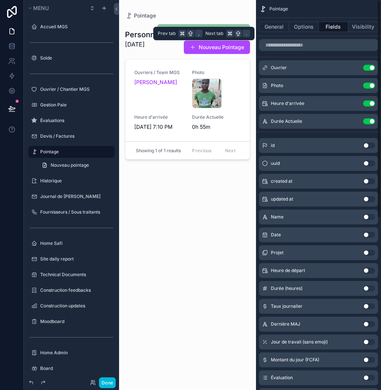
click at [305, 26] on button "Options" at bounding box center [304, 27] width 30 height 10
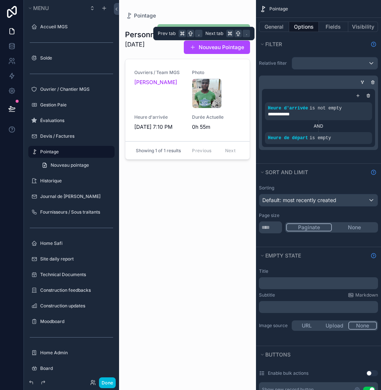
click at [278, 25] on button "General" at bounding box center [274, 27] width 30 height 10
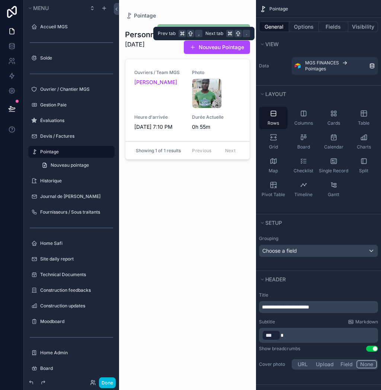
click at [302, 27] on button "Options" at bounding box center [304, 27] width 30 height 10
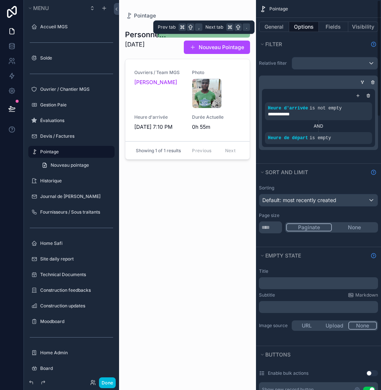
click at [277, 30] on button "General" at bounding box center [274, 27] width 30 height 10
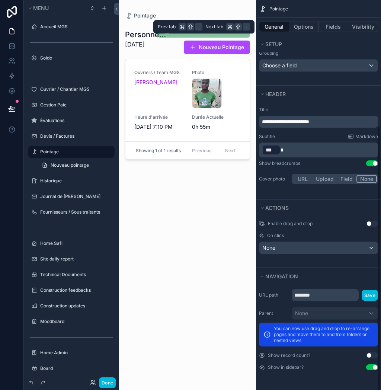
scroll to position [185, 0]
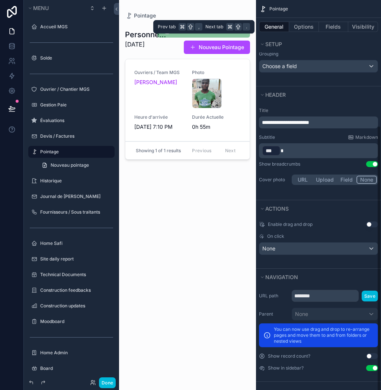
click at [305, 28] on button "Options" at bounding box center [304, 27] width 30 height 10
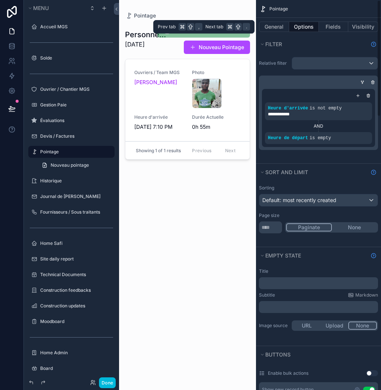
scroll to position [0, 0]
click at [333, 30] on button "Fields" at bounding box center [334, 27] width 30 height 10
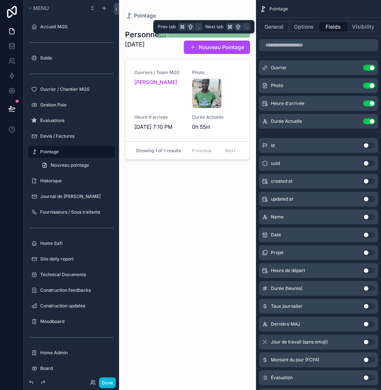
click at [362, 27] on button "Visibility" at bounding box center [364, 27] width 30 height 10
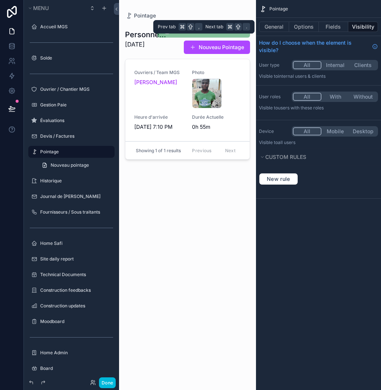
click at [296, 29] on button "Options" at bounding box center [304, 27] width 30 height 10
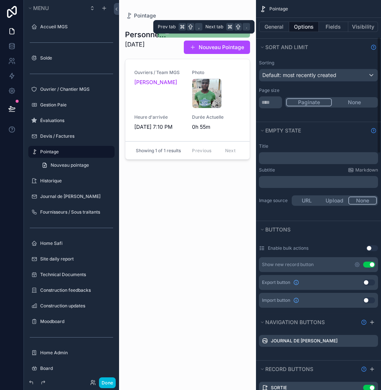
scroll to position [126, 0]
click at [356, 264] on icon "scrollable content" at bounding box center [358, 264] width 6 height 6
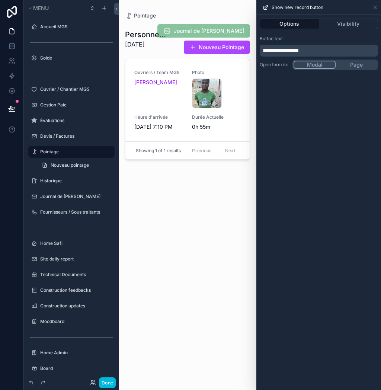
click at [357, 23] on button "Visibility" at bounding box center [349, 24] width 59 height 10
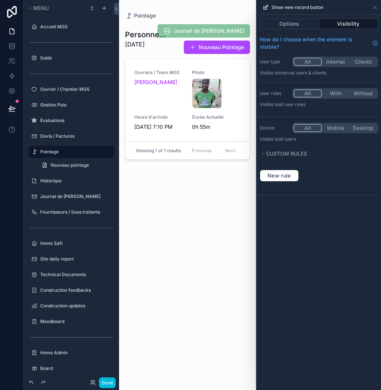
click at [235, 46] on button "Nouveau Pointage" at bounding box center [217, 47] width 66 height 13
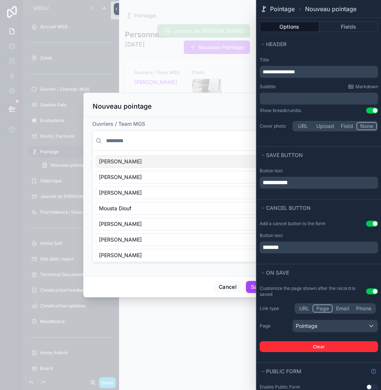
click at [231, 49] on div "scrollable content" at bounding box center [190, 195] width 381 height 390
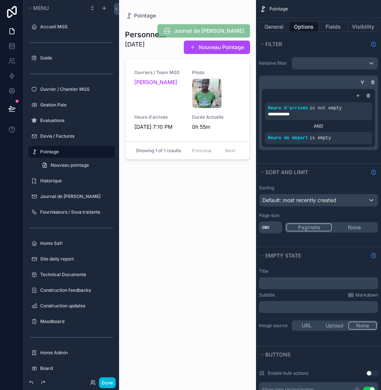
click at [362, 28] on button "Visibility" at bounding box center [364, 27] width 30 height 10
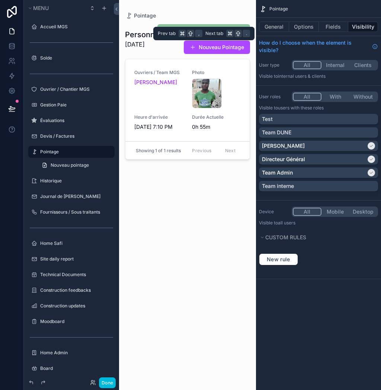
click at [218, 276] on div "Personnes sur le chantier 10/11/2025 Journal de Chantier Nouveau Pointage Ouvri…" at bounding box center [187, 200] width 125 height 362
click at [85, 150] on label "Pointage" at bounding box center [75, 152] width 70 height 6
click at [89, 167] on span "Nouveau pointage" at bounding box center [70, 165] width 38 height 6
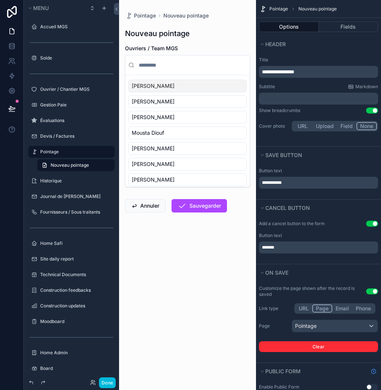
click at [352, 27] on button "Fields" at bounding box center [349, 27] width 60 height 10
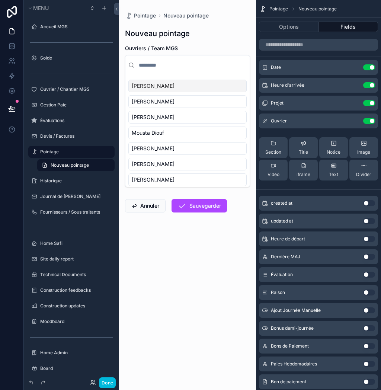
click at [0, 0] on button "scrollable content" at bounding box center [0, 0] width 0 height 0
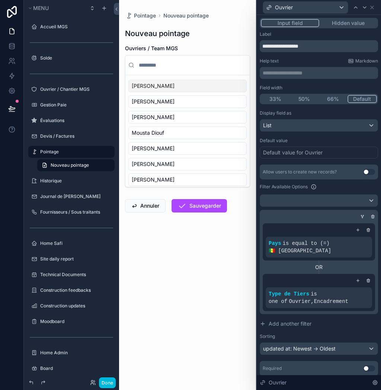
click at [317, 264] on div "OR" at bounding box center [319, 267] width 112 height 7
click at [360, 220] on div at bounding box center [318, 216] width 118 height 7
click at [362, 216] on icon at bounding box center [362, 215] width 1 height 1
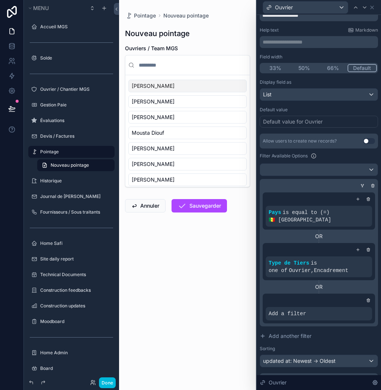
click at [370, 297] on div at bounding box center [368, 300] width 7 height 7
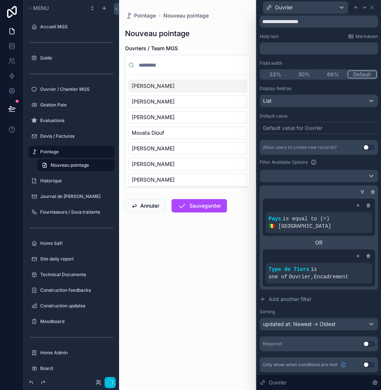
scroll to position [13, 0]
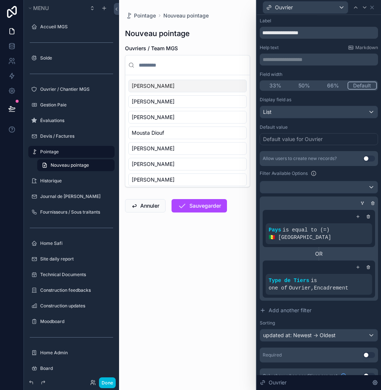
click at [323, 250] on div "OR" at bounding box center [319, 253] width 112 height 7
click at [356, 265] on icon at bounding box center [358, 267] width 4 height 4
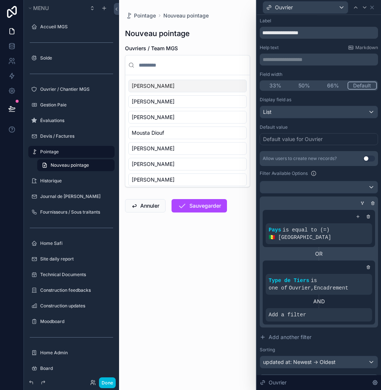
click at [370, 265] on icon at bounding box center [369, 267] width 4 height 4
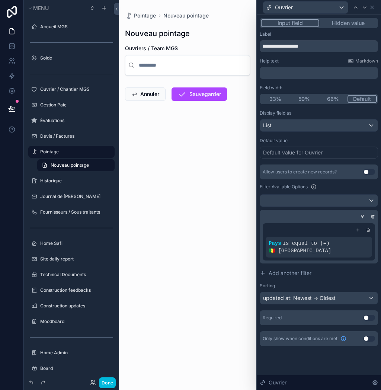
scroll to position [0, 0]
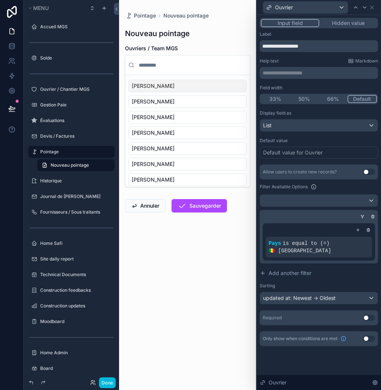
click at [0, 0] on icon at bounding box center [0, 0] width 0 height 0
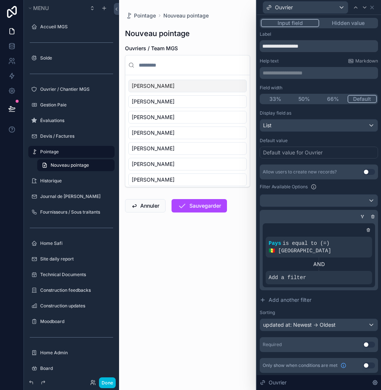
click at [0, 0] on div at bounding box center [0, 0] width 0 height 0
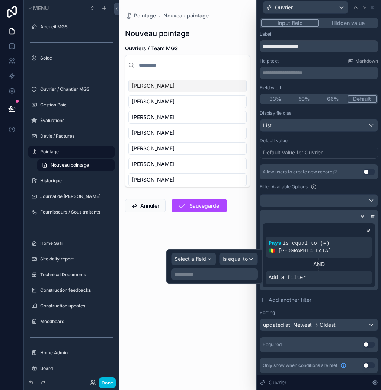
click at [202, 260] on span "Select a field" at bounding box center [191, 259] width 32 height 6
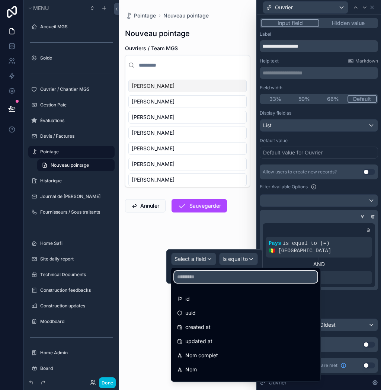
click at [219, 282] on input "text" at bounding box center [245, 277] width 143 height 12
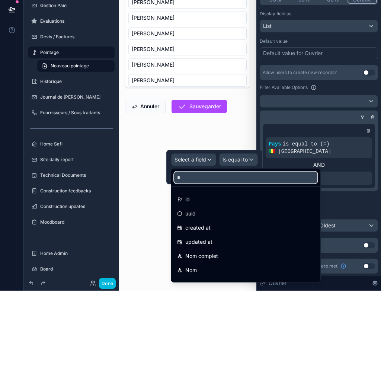
scroll to position [4, 0]
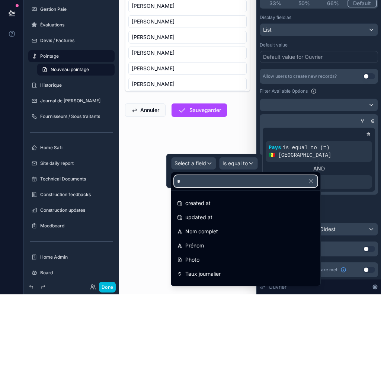
type input "**"
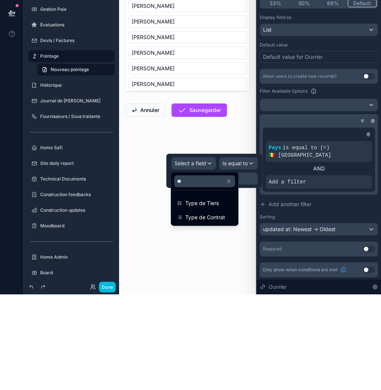
click at [230, 295] on div "Type de Tiers" at bounding box center [204, 299] width 55 height 9
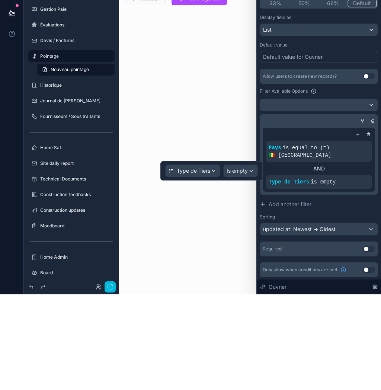
scroll to position [0, 0]
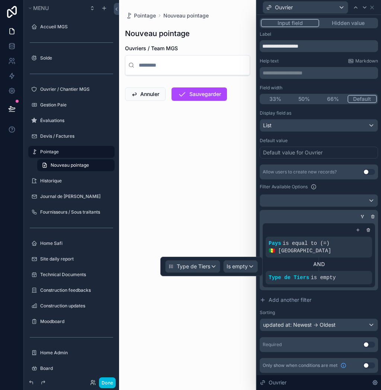
click at [247, 265] on span "Is empty" at bounding box center [237, 266] width 21 height 7
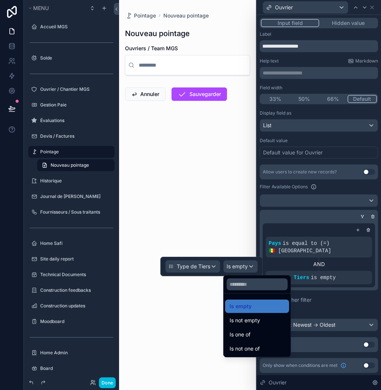
click at [267, 334] on div "Is one of" at bounding box center [257, 334] width 55 height 9
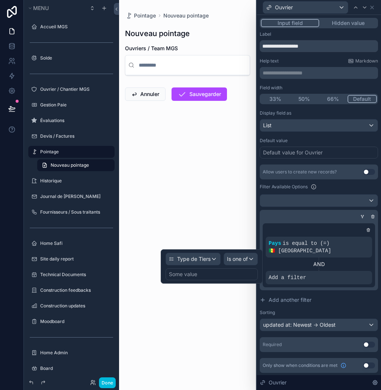
click at [214, 274] on div "Some value" at bounding box center [212, 275] width 92 height 12
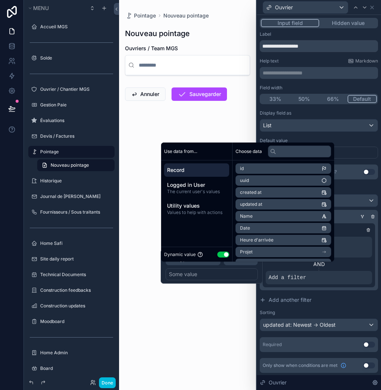
click at [222, 256] on button "Use setting" at bounding box center [224, 255] width 12 height 6
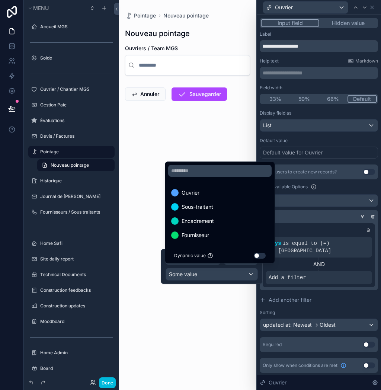
click at [231, 193] on div "Ouvrier" at bounding box center [220, 192] width 98 height 9
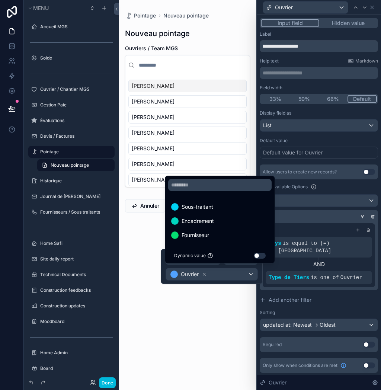
click at [228, 226] on div "Encadrement" at bounding box center [220, 221] width 98 height 9
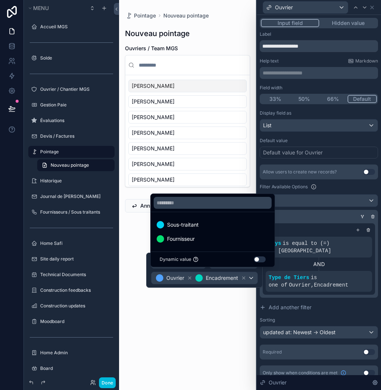
click at [226, 334] on div "Pointage Nouveau pointage Nouveau pointage Ouvriers / Team MGS Diouf Moustapha …" at bounding box center [187, 195] width 137 height 390
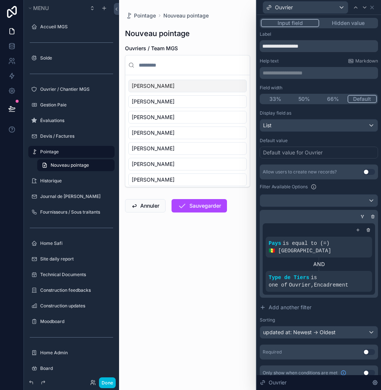
click at [0, 0] on icon at bounding box center [0, 0] width 0 height 0
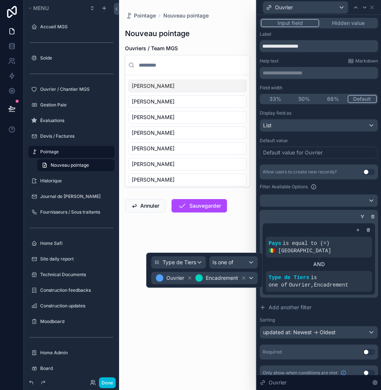
click at [257, 280] on div "Ouvrier Encadrement" at bounding box center [205, 278] width 106 height 12
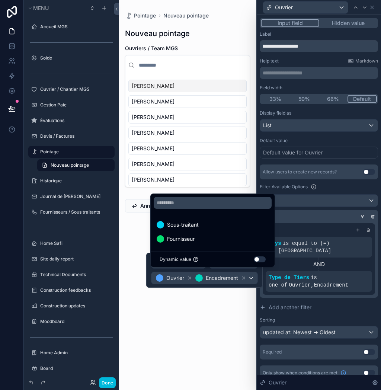
click at [229, 356] on div "Pointage Nouveau pointage Nouveau pointage Ouvriers / Team MGS Diouf Moustapha …" at bounding box center [187, 195] width 137 height 390
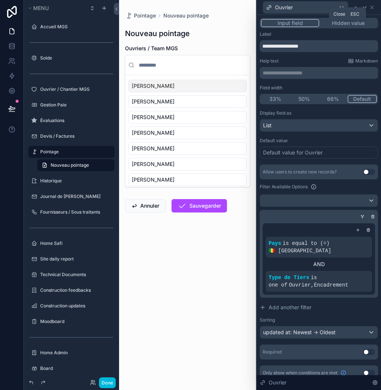
click at [375, 9] on icon at bounding box center [373, 7] width 6 height 6
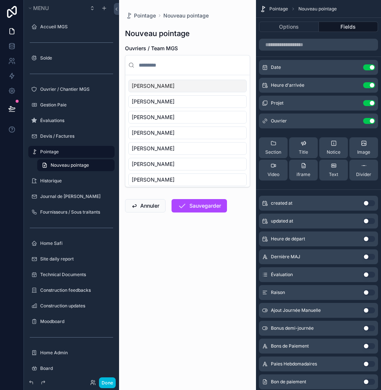
click at [112, 381] on button "Done" at bounding box center [107, 383] width 17 height 11
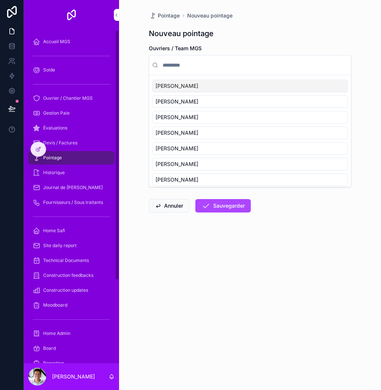
click at [70, 156] on div "Pointage" at bounding box center [71, 158] width 77 height 12
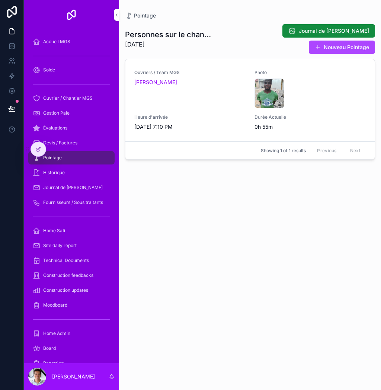
scroll to position [3, 0]
click at [83, 152] on div "Pointage" at bounding box center [71, 158] width 77 height 12
click at [92, 154] on div "Pointage" at bounding box center [71, 158] width 77 height 12
click at [80, 169] on div "Historique" at bounding box center [71, 173] width 77 height 12
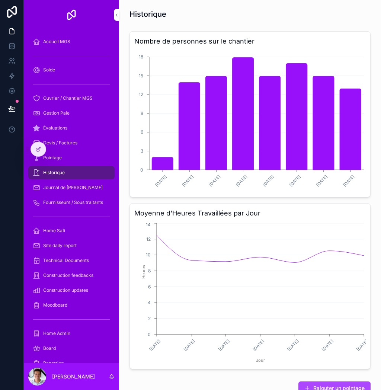
click at [81, 185] on span "Journal de [PERSON_NAME]" at bounding box center [73, 188] width 60 height 6
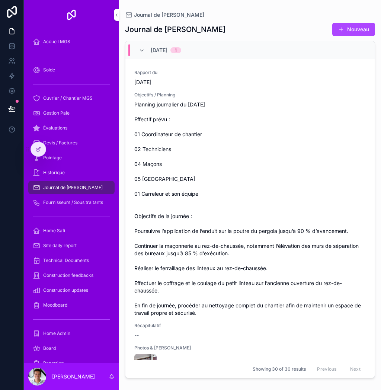
click at [83, 152] on div "Pointage" at bounding box center [71, 158] width 77 height 12
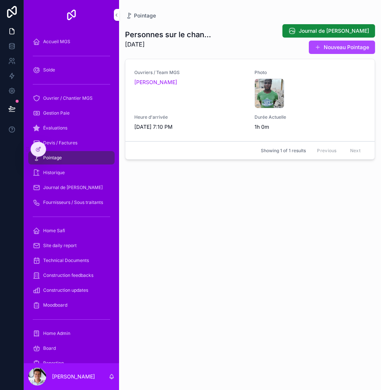
click at [85, 137] on div "Devis / Factures" at bounding box center [71, 143] width 77 height 12
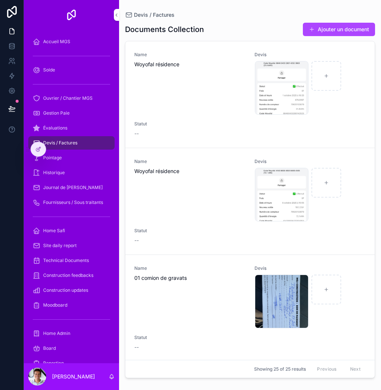
click at [56, 98] on div "Ouvrier / Chantier MGS" at bounding box center [71, 98] width 77 height 12
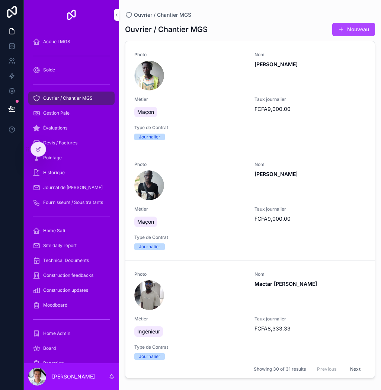
click at [55, 98] on span "Ouvrier / Chantier MGS" at bounding box center [68, 98] width 50 height 6
click at [66, 69] on div "Solde" at bounding box center [71, 70] width 77 height 12
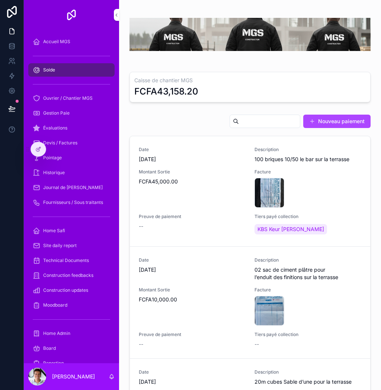
click at [61, 166] on link "Historique" at bounding box center [71, 172] width 86 height 13
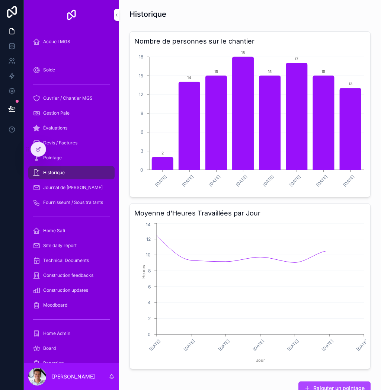
click at [66, 182] on div "Journal de [PERSON_NAME]" at bounding box center [71, 188] width 77 height 12
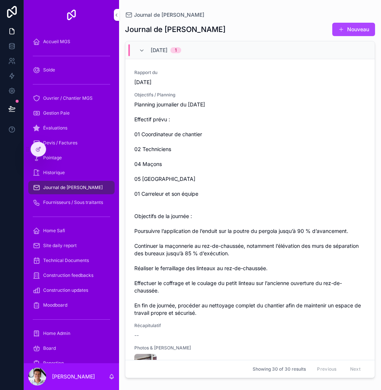
click at [57, 67] on div "Solde" at bounding box center [71, 70] width 77 height 12
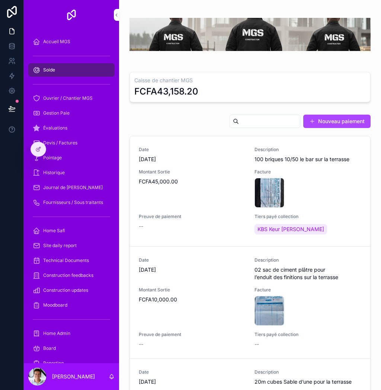
click at [67, 185] on span "Journal de [PERSON_NAME]" at bounding box center [73, 188] width 60 height 6
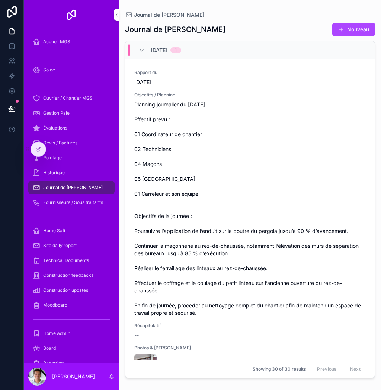
click at [61, 196] on link "Fournisseurs / Sous traitants" at bounding box center [71, 202] width 86 height 13
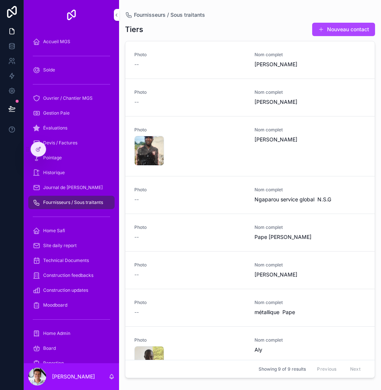
click at [59, 175] on div "Historique" at bounding box center [71, 173] width 77 height 12
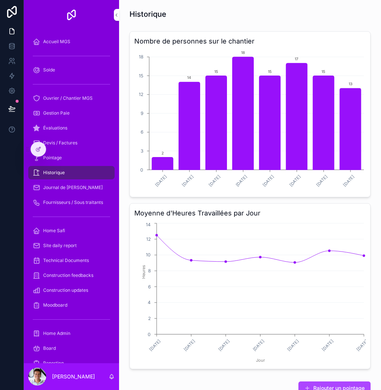
click at [81, 168] on div "Historique" at bounding box center [71, 173] width 77 height 12
click at [78, 167] on div "Historique" at bounding box center [71, 173] width 77 height 12
click at [83, 145] on div "Devis / Factures" at bounding box center [71, 143] width 77 height 12
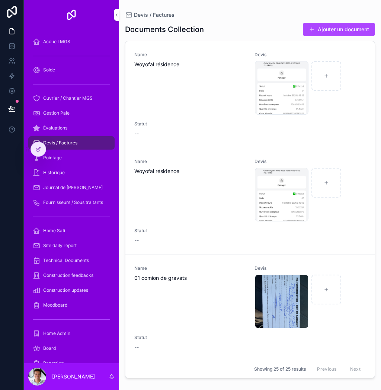
click at [62, 125] on span "Évaluations" at bounding box center [55, 128] width 24 height 6
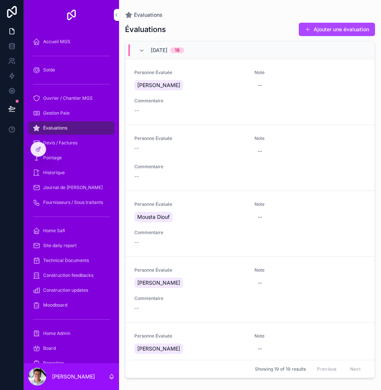
click at [66, 153] on div "Pointage" at bounding box center [71, 158] width 77 height 12
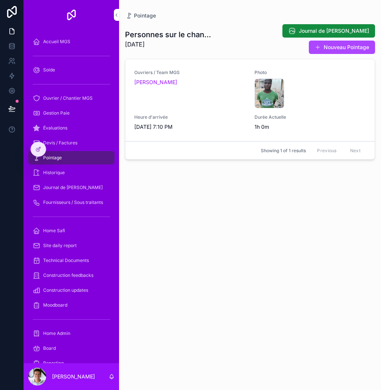
click at [56, 170] on span "Historique" at bounding box center [54, 173] width 22 height 6
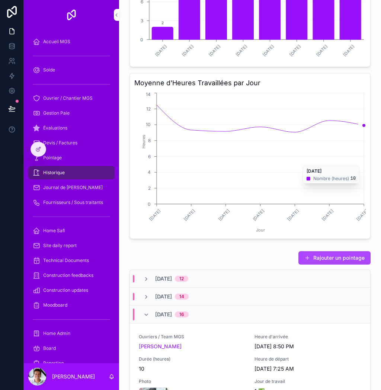
scroll to position [130, 0]
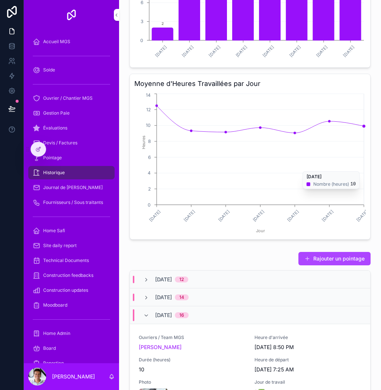
click at [339, 255] on button "Rajouter un pointage" at bounding box center [335, 258] width 72 height 13
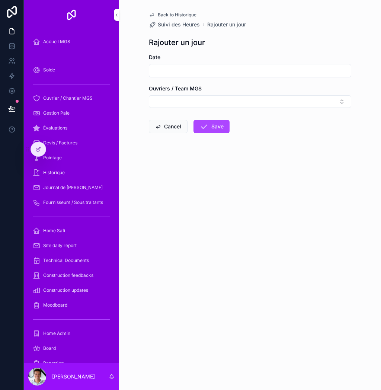
click at [290, 68] on input "scrollable content" at bounding box center [250, 71] width 202 height 10
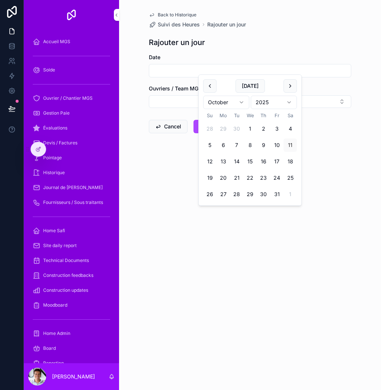
click at [249, 144] on button "8" at bounding box center [250, 145] width 13 height 13
type input "*********"
click at [339, 154] on form "Date ********* Ouvriers / Team MGS Cancel Save" at bounding box center [250, 117] width 203 height 127
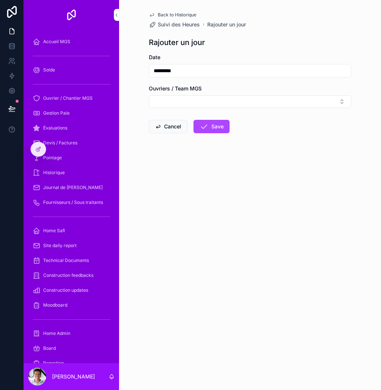
click at [323, 99] on button "Select Button" at bounding box center [250, 101] width 203 height 13
type input "*"
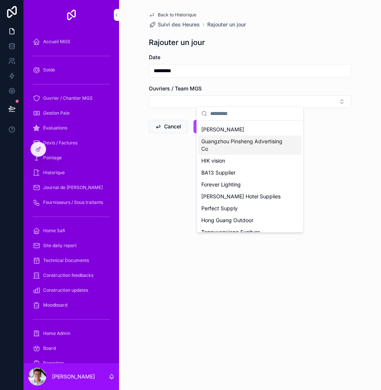
scroll to position [203, 0]
click at [341, 171] on form "Date ********* Ouvriers / Team MGS Cancel Save" at bounding box center [250, 117] width 203 height 127
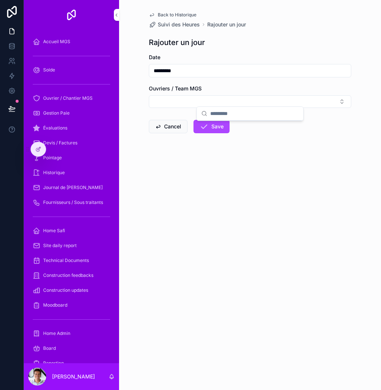
scroll to position [0, 0]
click at [41, 147] on icon at bounding box center [38, 149] width 6 height 6
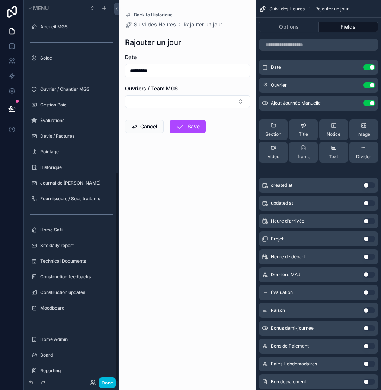
scroll to position [310, 0]
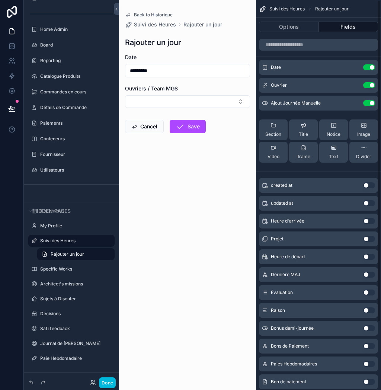
click at [0, 0] on button "scrollable content" at bounding box center [0, 0] width 0 height 0
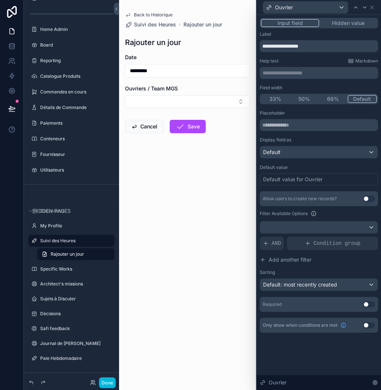
click at [324, 148] on div "Default" at bounding box center [319, 152] width 118 height 12
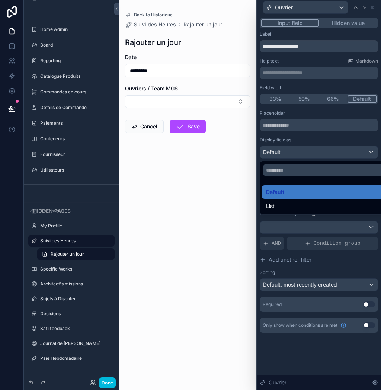
click at [340, 149] on div at bounding box center [319, 195] width 124 height 390
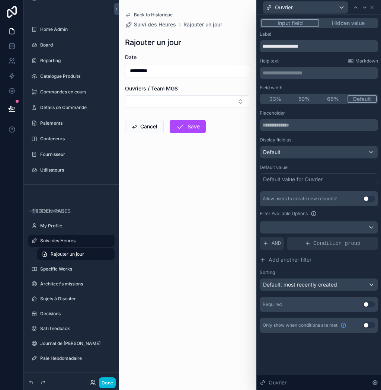
click at [311, 239] on div "Condition group" at bounding box center [332, 243] width 91 height 13
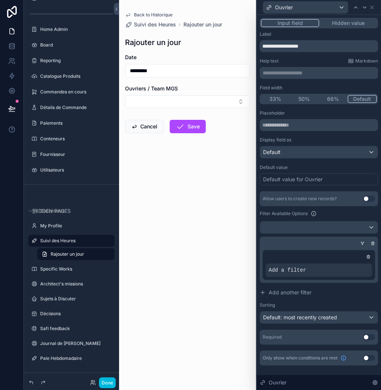
click at [0, 0] on icon at bounding box center [0, 0] width 0 height 0
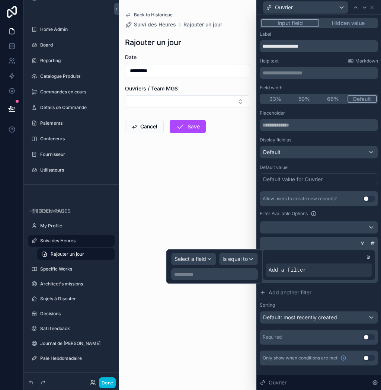
click at [199, 256] on span "Select a field" at bounding box center [191, 259] width 32 height 6
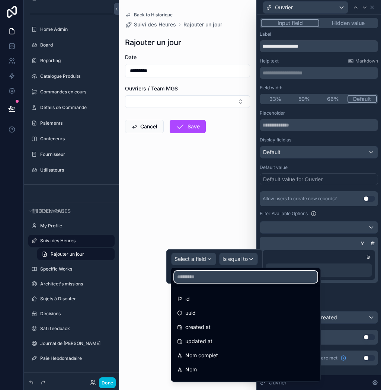
click at [218, 278] on input "text" at bounding box center [245, 277] width 143 height 12
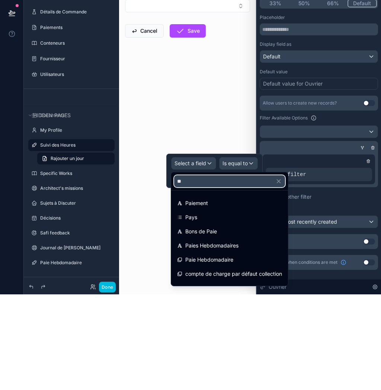
type input "***"
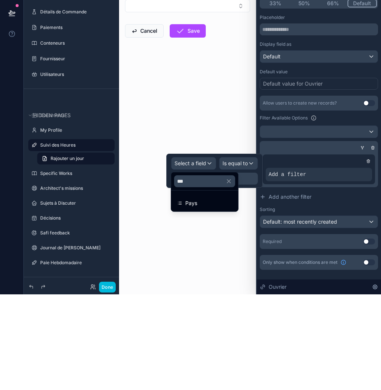
click at [220, 295] on div "Pays" at bounding box center [204, 299] width 55 height 9
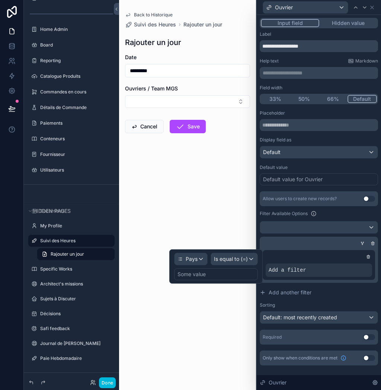
click at [237, 272] on div "Some value" at bounding box center [216, 275] width 84 height 12
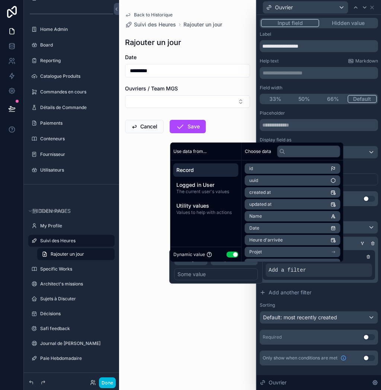
click at [231, 252] on button "Use setting" at bounding box center [233, 255] width 12 height 6
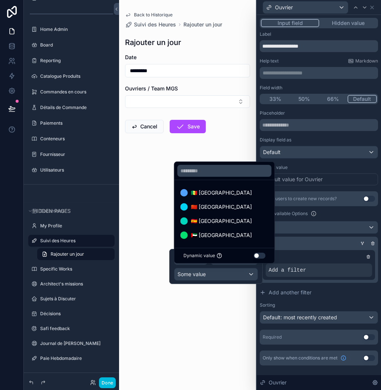
click at [221, 191] on div "🇸🇳 Sénégal" at bounding box center [225, 192] width 88 height 9
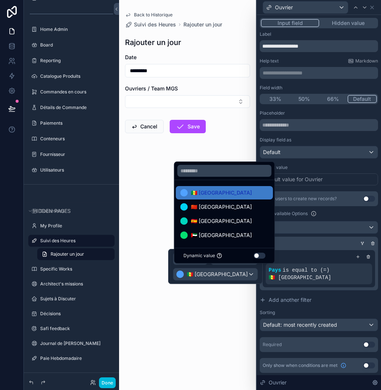
click at [336, 294] on button "Add another filter" at bounding box center [319, 300] width 118 height 13
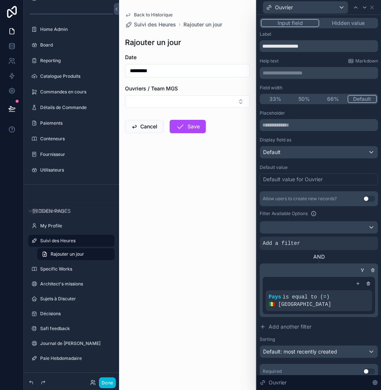
click at [0, 0] on div at bounding box center [0, 0] width 0 height 0
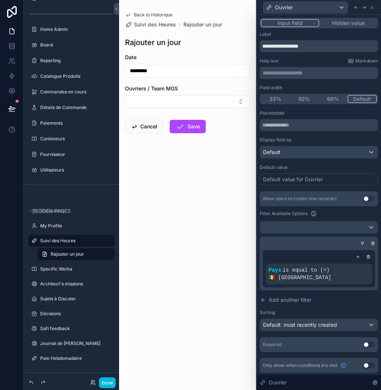
click at [373, 237] on div "Pays is equal to (=) 🇸🇳 Sénégal" at bounding box center [319, 264] width 118 height 54
click at [359, 255] on icon at bounding box center [358, 257] width 4 height 4
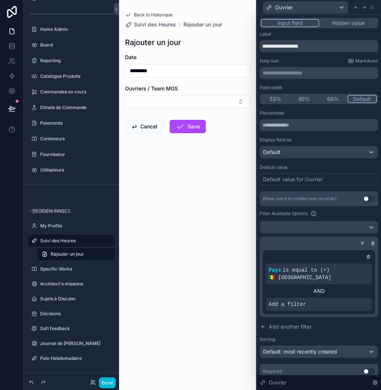
click at [0, 0] on div at bounding box center [0, 0] width 0 height 0
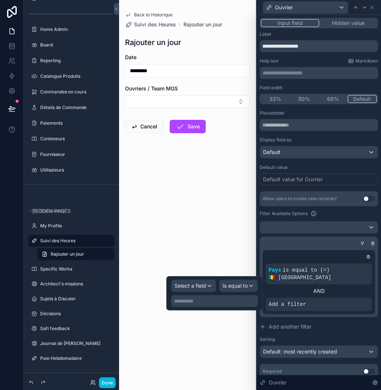
click at [198, 286] on div "Select a field" at bounding box center [194, 286] width 44 height 12
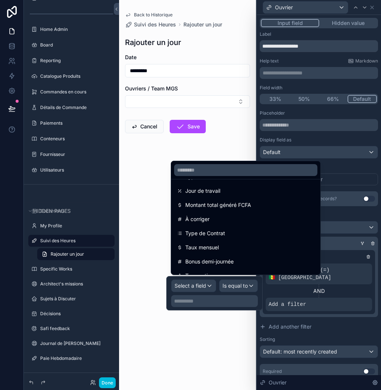
scroll to position [145, 0]
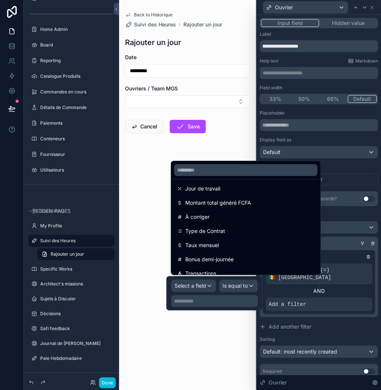
click at [242, 231] on div "Type de Contrat" at bounding box center [245, 231] width 137 height 9
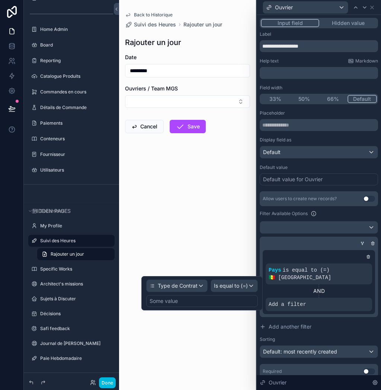
click at [242, 283] on span "Is equal to (=)" at bounding box center [231, 285] width 34 height 7
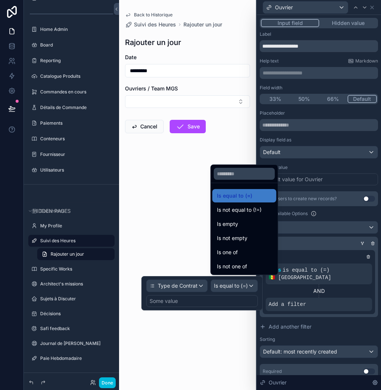
click at [230, 298] on div at bounding box center [202, 293] width 121 height 34
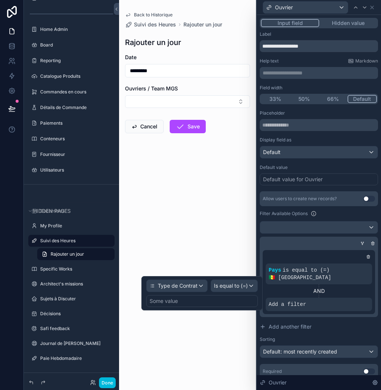
click at [229, 298] on div "Some value" at bounding box center [202, 301] width 112 height 12
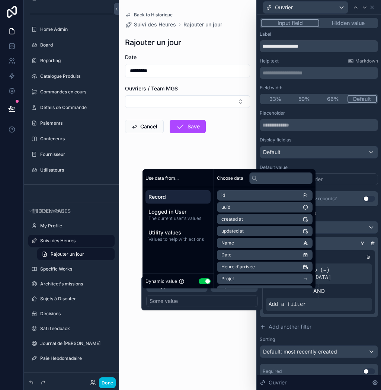
click at [203, 279] on button "Use setting" at bounding box center [205, 282] width 12 height 6
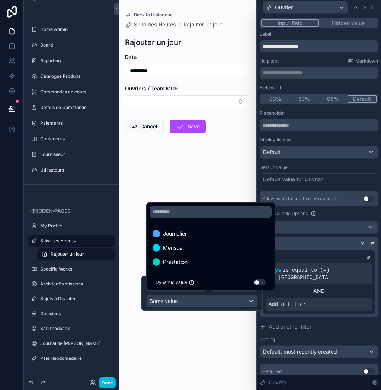
click at [225, 300] on div at bounding box center [202, 293] width 121 height 35
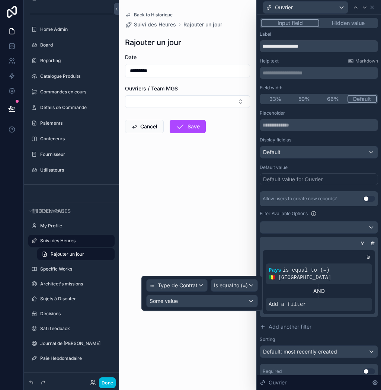
click at [190, 286] on div "Type de Contrat" at bounding box center [177, 286] width 61 height 12
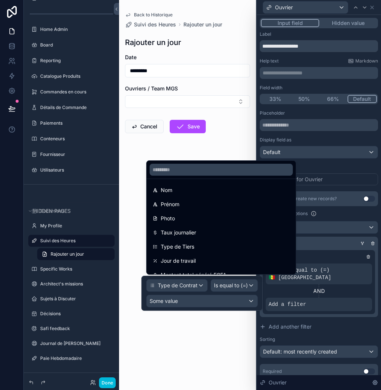
scroll to position [77, 0]
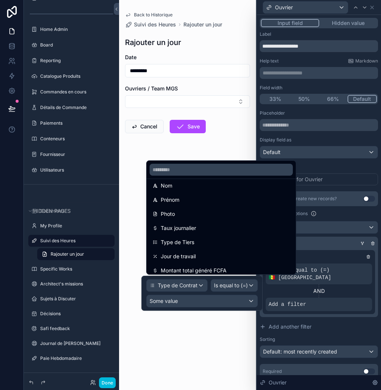
click at [234, 294] on div at bounding box center [202, 293] width 121 height 35
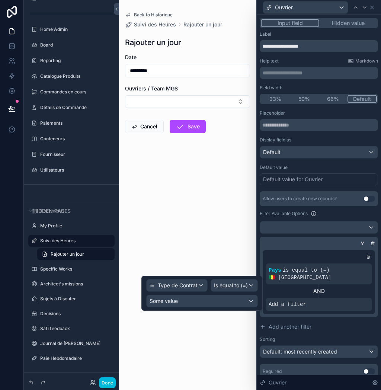
click at [239, 298] on div "Some value" at bounding box center [202, 301] width 111 height 12
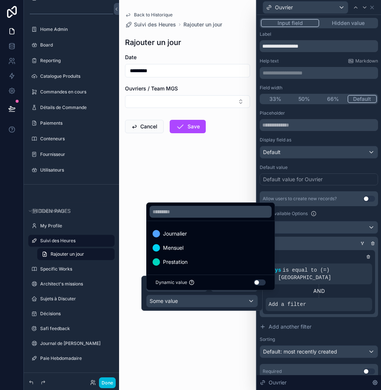
click at [201, 233] on div "Journalier" at bounding box center [211, 233] width 116 height 9
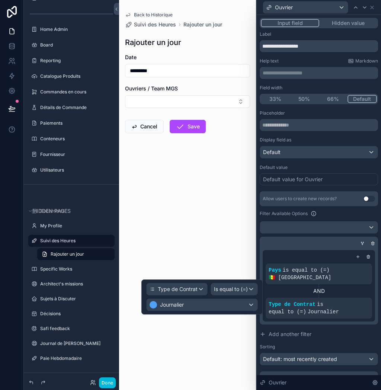
click at [246, 229] on div "Back to Historique Suivi des Heures Rajouter un jour Rajouter un jour Date ****…" at bounding box center [187, 195] width 137 height 390
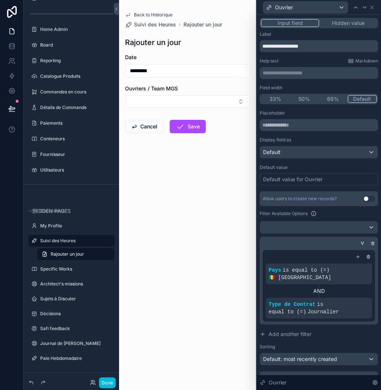
click at [115, 383] on button "Done" at bounding box center [107, 383] width 17 height 11
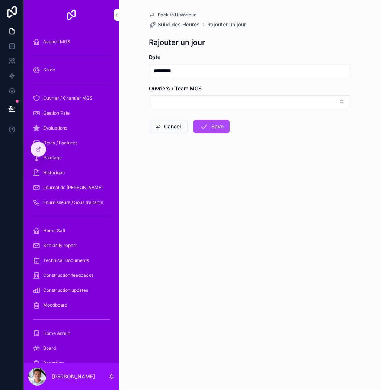
click at [261, 97] on button "Select Button" at bounding box center [250, 101] width 203 height 13
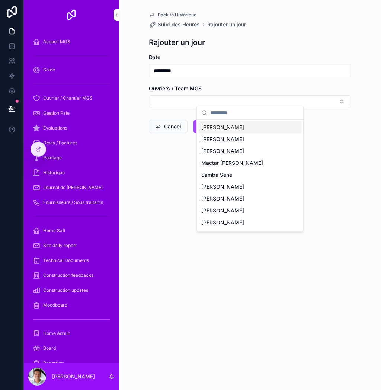
click at [354, 182] on div "Back to Historique Suivi des Heures Rajouter un jour Rajouter un jour Date ****…" at bounding box center [250, 195] width 262 height 390
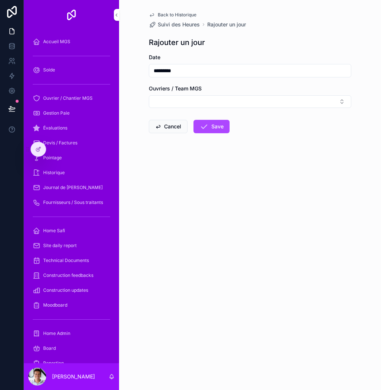
scroll to position [0, 0]
click at [203, 104] on button "Select Button" at bounding box center [250, 101] width 203 height 13
type input "***"
click at [262, 129] on div "Diouf Moustapha" at bounding box center [251, 131] width 104 height 12
click at [214, 129] on button "Save" at bounding box center [212, 127] width 36 height 13
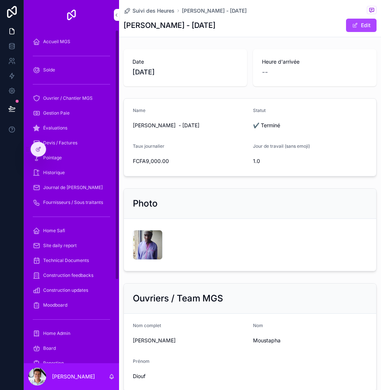
scroll to position [5, 0]
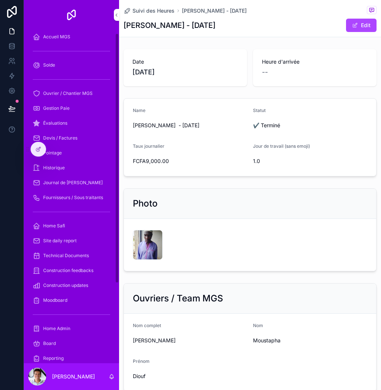
click at [73, 174] on div "Historique" at bounding box center [71, 168] width 77 height 12
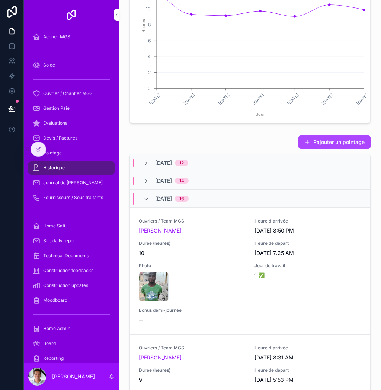
click at [159, 199] on span "10/9/2025" at bounding box center [163, 198] width 17 height 7
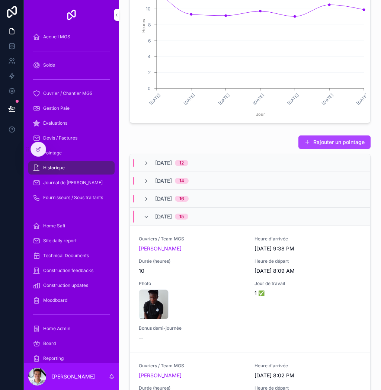
click at [158, 217] on span "[DATE]" at bounding box center [163, 216] width 17 height 7
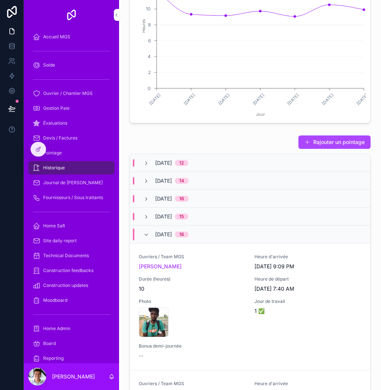
click at [166, 217] on span "[DATE]" at bounding box center [163, 216] width 17 height 7
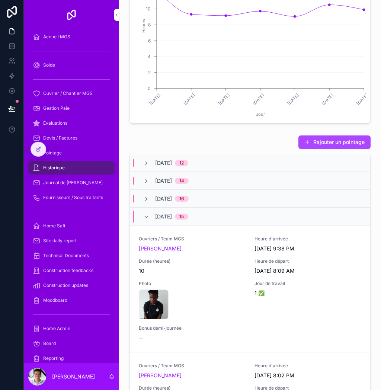
scroll to position [-1, 0]
click at [345, 140] on button "Rajouter un pointage" at bounding box center [335, 142] width 72 height 13
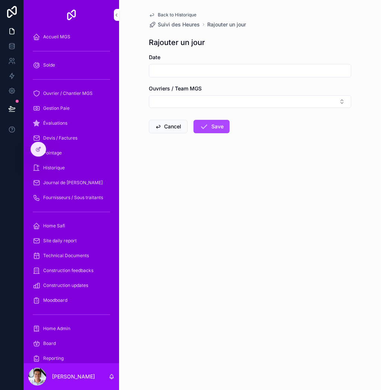
click at [254, 70] on input "scrollable content" at bounding box center [250, 71] width 202 height 10
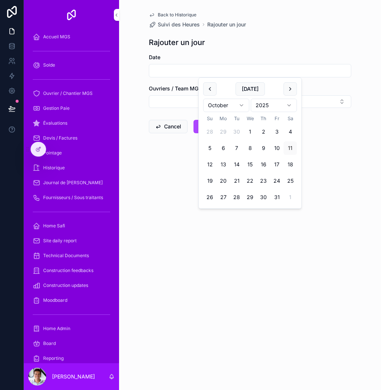
click at [250, 147] on button "8" at bounding box center [250, 148] width 13 height 13
type input "*********"
click at [337, 163] on form "Date ********* Ouvriers / Team MGS Cancel Save" at bounding box center [250, 117] width 203 height 127
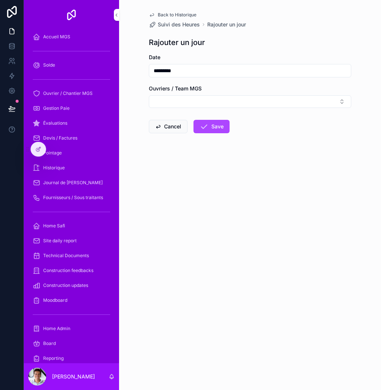
click at [329, 100] on button "Select Button" at bounding box center [250, 101] width 203 height 13
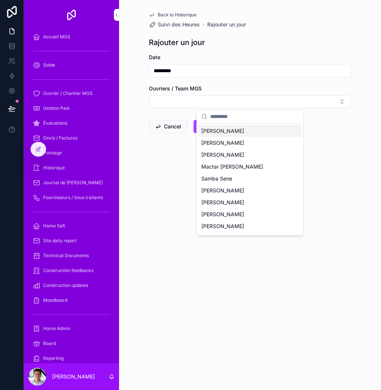
click at [241, 187] on div "Diouf Albert" at bounding box center [251, 191] width 104 height 12
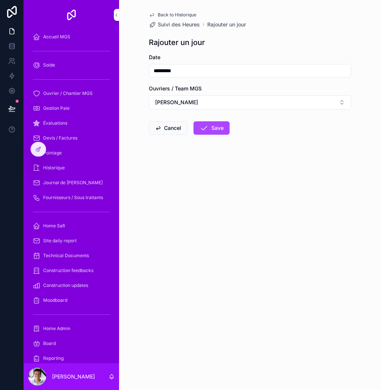
click at [213, 124] on button "Save" at bounding box center [212, 127] width 36 height 13
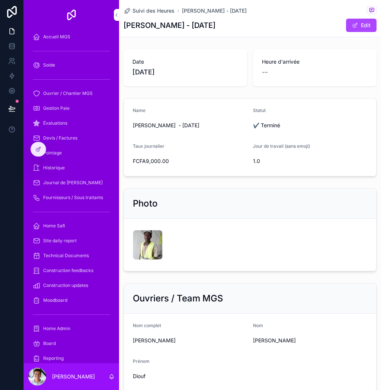
click at [164, 11] on span "Suivi des Heures" at bounding box center [154, 10] width 42 height 7
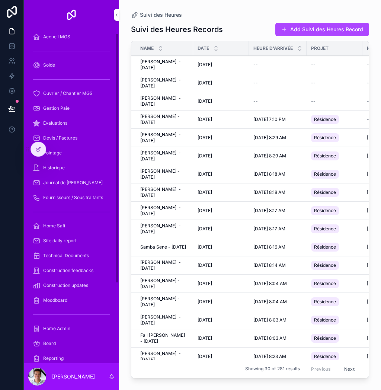
click at [57, 167] on span "Historique" at bounding box center [54, 168] width 22 height 6
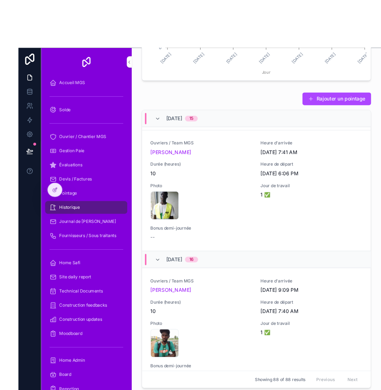
scroll to position [4, 0]
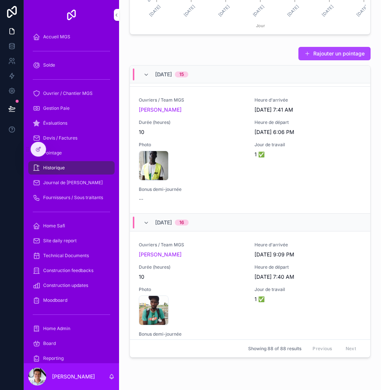
click at [55, 62] on span "Solde" at bounding box center [49, 65] width 12 height 6
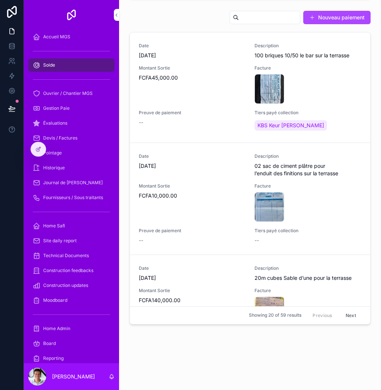
scroll to position [70, 0]
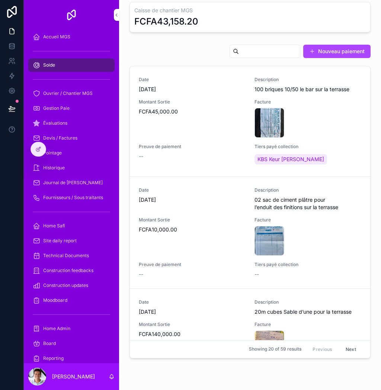
click at [69, 153] on div "Pointage" at bounding box center [71, 153] width 77 height 12
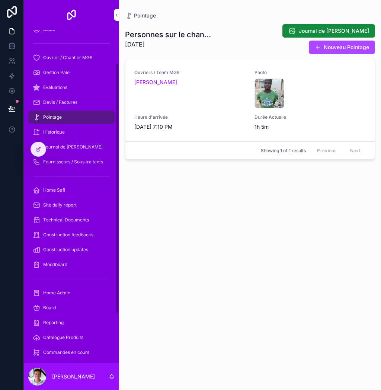
scroll to position [50, 0]
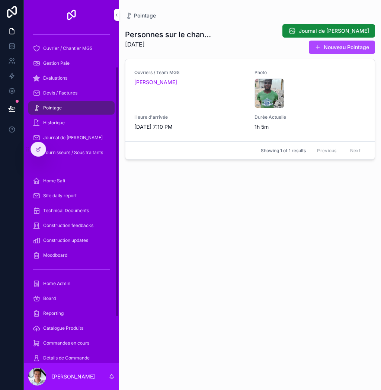
click at [64, 123] on div "Historique" at bounding box center [71, 123] width 77 height 12
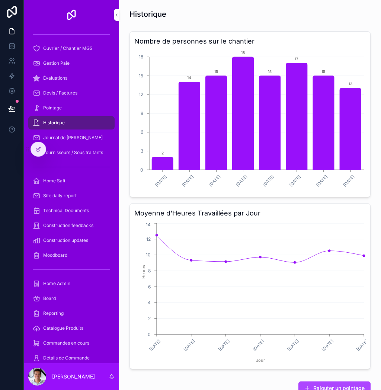
click at [279, 162] on icon "chart" at bounding box center [270, 123] width 21 height 94
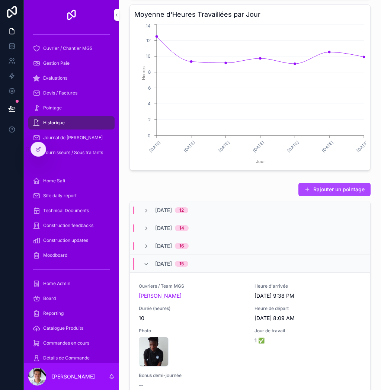
scroll to position [191, 0]
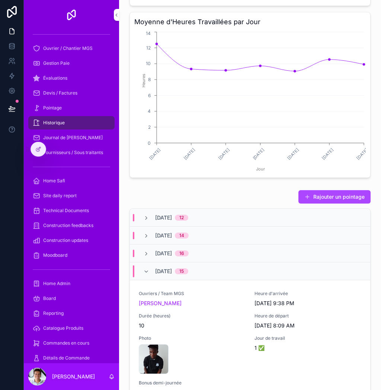
click at [263, 258] on div "10/9/2025 16" at bounding box center [250, 254] width 241 height 18
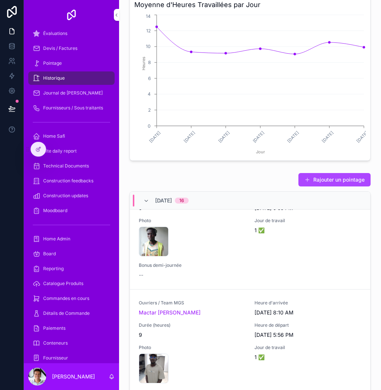
scroll to position [217, 0]
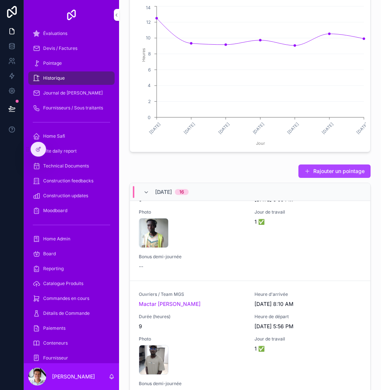
click at [241, 183] on div "10/9/2025 16" at bounding box center [250, 192] width 241 height 18
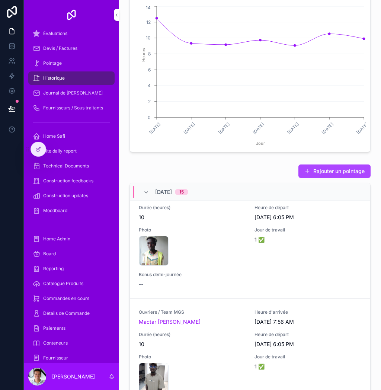
click at [242, 165] on div "Rajouter un pointage" at bounding box center [250, 171] width 241 height 14
click at [35, 144] on div at bounding box center [38, 149] width 15 height 14
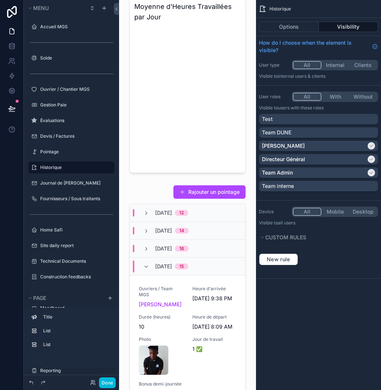
scroll to position [0, 0]
click at [296, 24] on button "Options" at bounding box center [289, 27] width 60 height 10
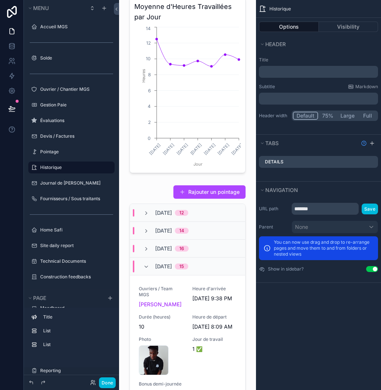
click at [349, 29] on button "Visibility" at bounding box center [349, 27] width 60 height 10
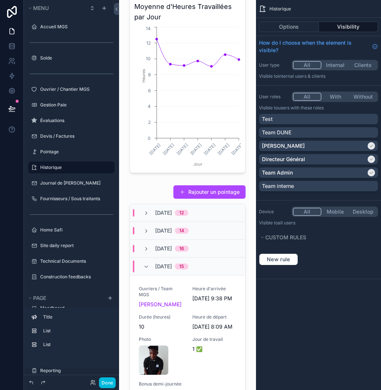
click at [222, 281] on div "scrollable content" at bounding box center [187, 342] width 125 height 320
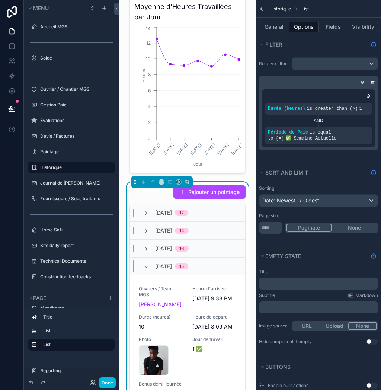
click at [0, 0] on icon "scrollable content" at bounding box center [0, 0] width 0 height 0
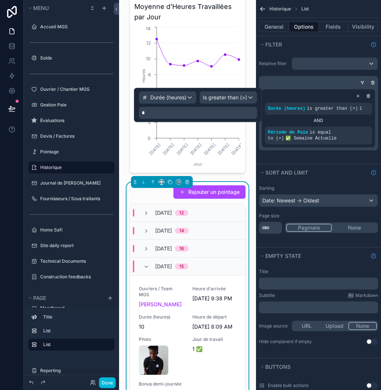
click at [178, 98] on span "Durée (heures)" at bounding box center [168, 97] width 36 height 7
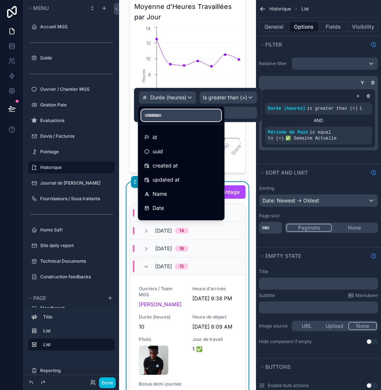
click at [190, 119] on input "text" at bounding box center [182, 116] width 80 height 12
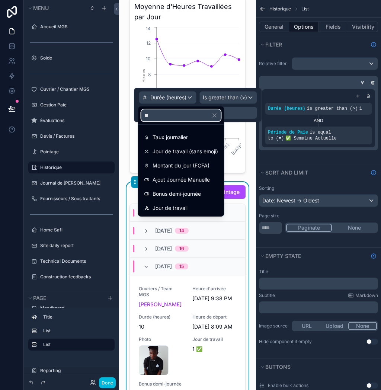
type input "***"
click at [202, 152] on span "Jour de travail (sans emoji)" at bounding box center [186, 151] width 66 height 9
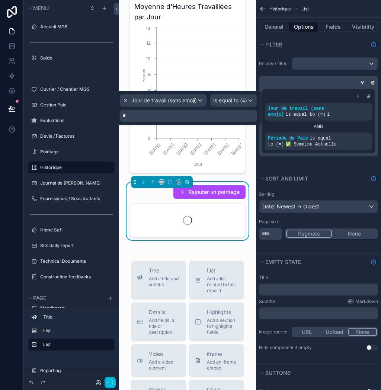
scroll to position [4, 0]
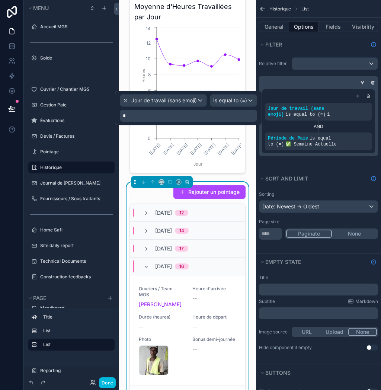
click at [246, 99] on span "Is equal to (=)" at bounding box center [230, 100] width 34 height 7
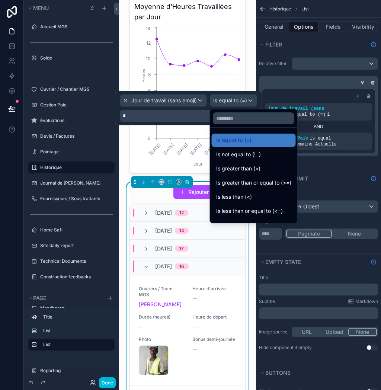
click at [270, 166] on div "Is greater than (>)" at bounding box center [253, 168] width 75 height 9
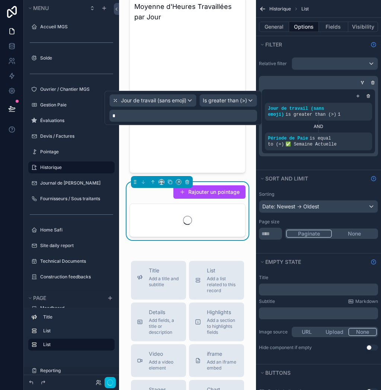
scroll to position [0, 0]
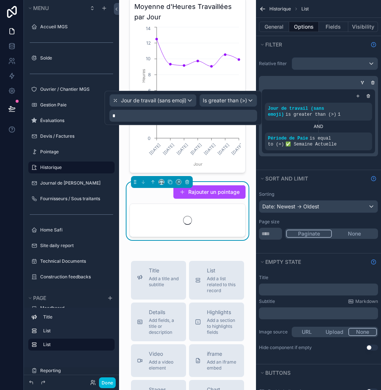
click at [184, 115] on p "*" at bounding box center [183, 115] width 143 height 7
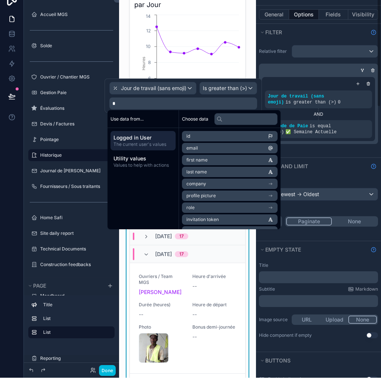
click at [346, 154] on div "Relative filter Jour de travail (sans emoji) is greater than (>) 0 AND Période …" at bounding box center [318, 111] width 125 height 117
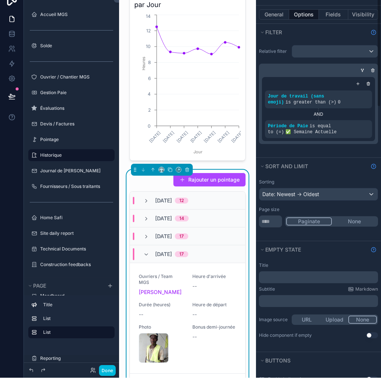
scroll to position [4, 0]
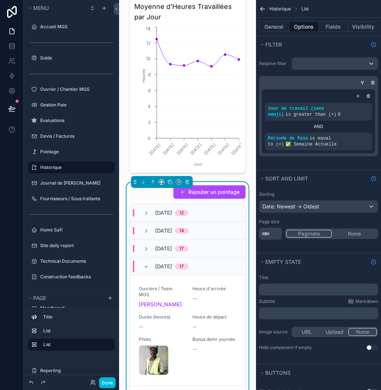
click at [112, 386] on button "Done" at bounding box center [107, 383] width 17 height 11
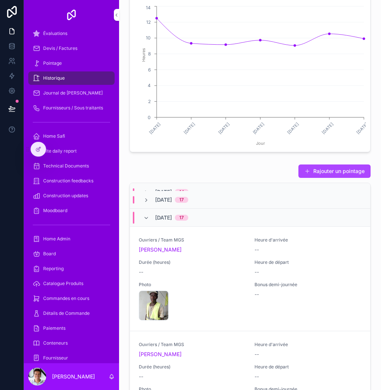
scroll to position [21, 0]
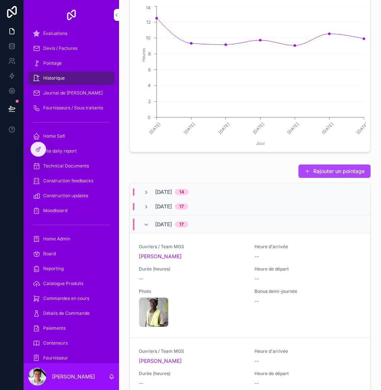
click at [171, 205] on span "10/9/2025" at bounding box center [163, 206] width 17 height 7
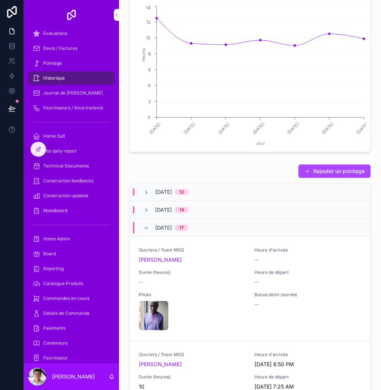
scroll to position [0, 0]
click at [170, 206] on span "[DATE]" at bounding box center [163, 209] width 17 height 7
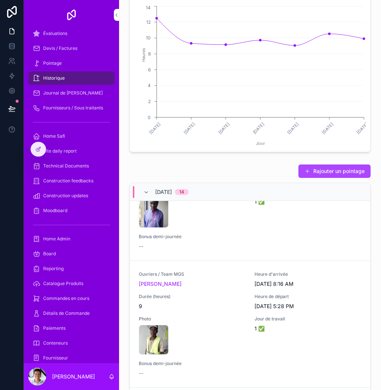
click at [172, 188] on span "[DATE]" at bounding box center [163, 191] width 17 height 7
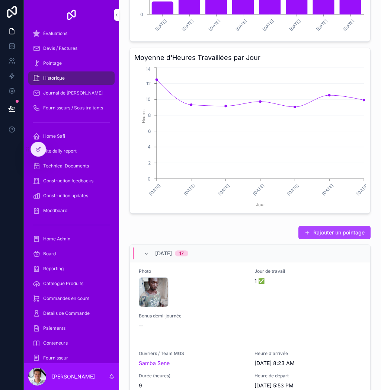
scroll to position [148, 0]
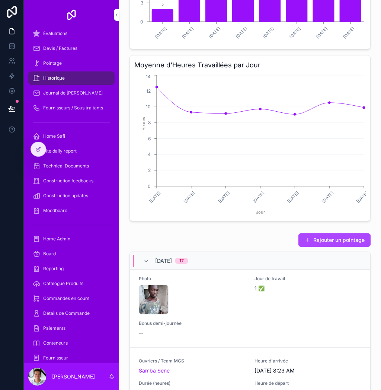
click at [172, 257] on span "10/9/2025" at bounding box center [163, 260] width 17 height 7
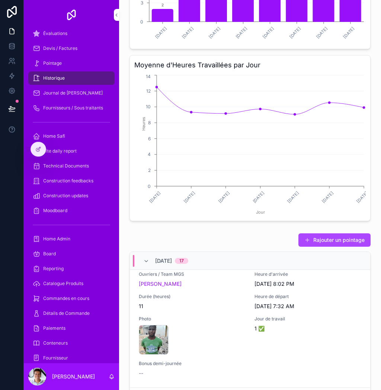
click at [172, 257] on span "[DATE]" at bounding box center [163, 260] width 17 height 7
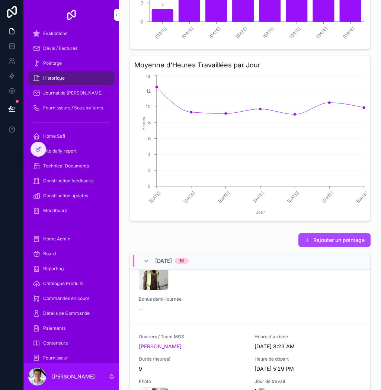
scroll to position [421, 0]
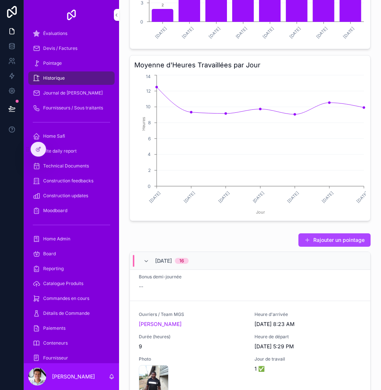
click at [172, 259] on span "10/7/2025" at bounding box center [163, 260] width 17 height 7
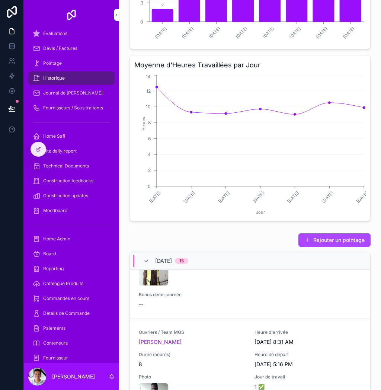
click at [179, 255] on div "10/6/2025 15" at bounding box center [171, 261] width 33 height 12
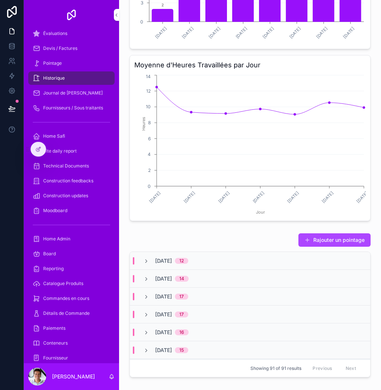
scroll to position [0, 0]
click at [230, 246] on div "Rajouter un pointage 10/11/2025 12 10/10/2025 14 10/9/2025 17 10/8/2025 17 10/7…" at bounding box center [250, 305] width 241 height 145
click at [167, 257] on span "[DATE]" at bounding box center [163, 260] width 17 height 7
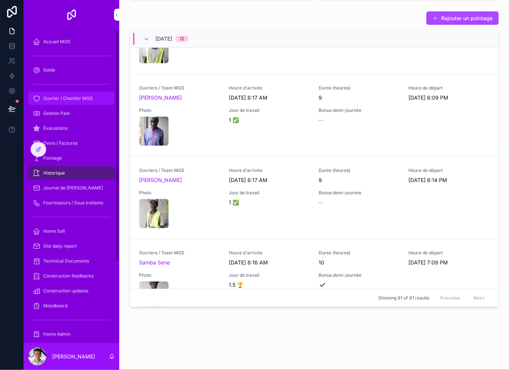
click at [71, 101] on div "Ouvrier / Chantier MGS" at bounding box center [71, 98] width 77 height 12
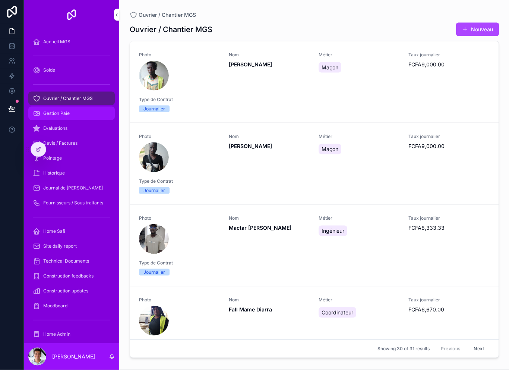
click at [62, 114] on span "Gestion Paie" at bounding box center [56, 113] width 26 height 6
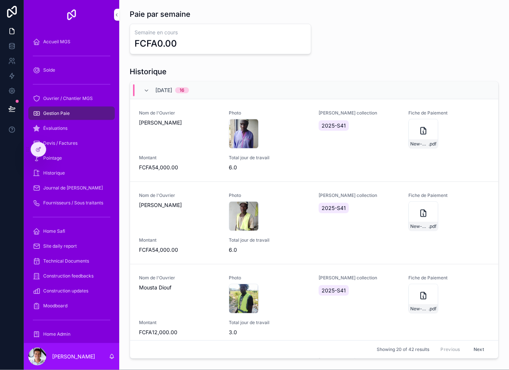
click at [58, 118] on div "Gestion Paie" at bounding box center [71, 113] width 77 height 12
click at [41, 145] on div at bounding box center [38, 149] width 15 height 14
click at [39, 152] on div at bounding box center [38, 149] width 15 height 14
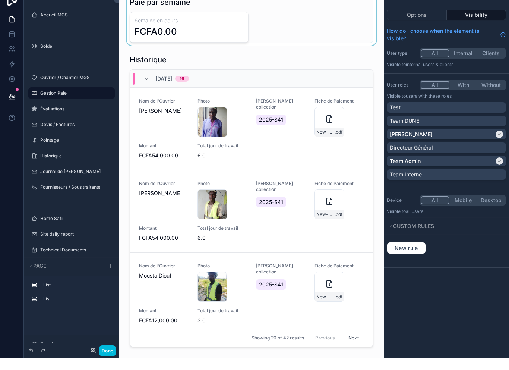
click at [203, 34] on div "scrollable content" at bounding box center [251, 31] width 253 height 51
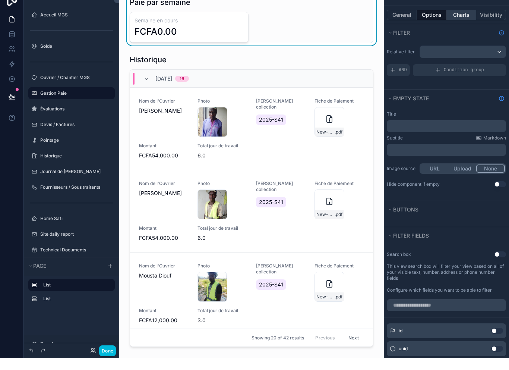
click at [381, 22] on button "Charts" at bounding box center [462, 27] width 30 height 10
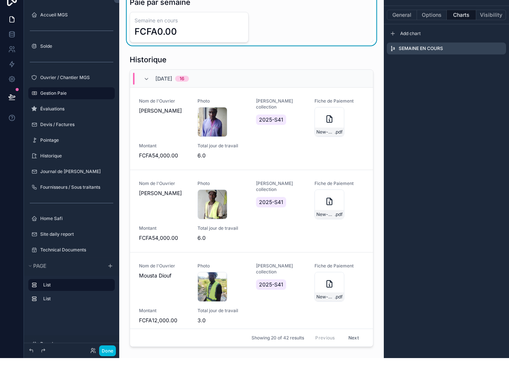
click at [0, 0] on icon "scrollable content" at bounding box center [0, 0] width 0 height 0
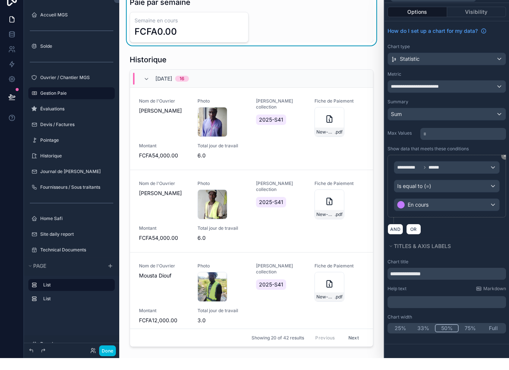
click at [381, 210] on div "En cours" at bounding box center [446, 216] width 105 height 12
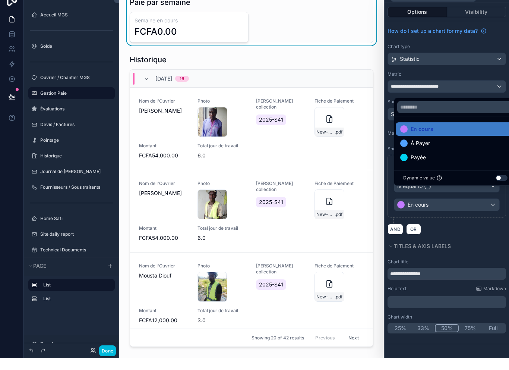
click at [381, 214] on div at bounding box center [446, 185] width 124 height 370
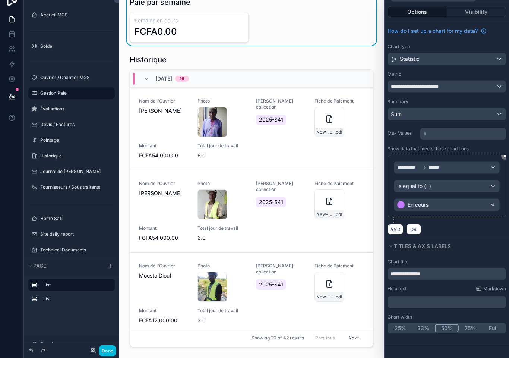
click at [381, 210] on div "En cours" at bounding box center [446, 216] width 105 height 12
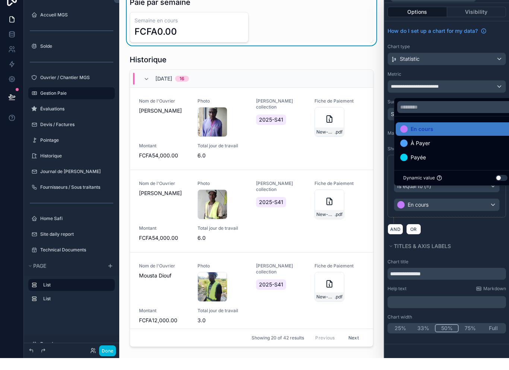
click at [381, 206] on div at bounding box center [446, 185] width 124 height 370
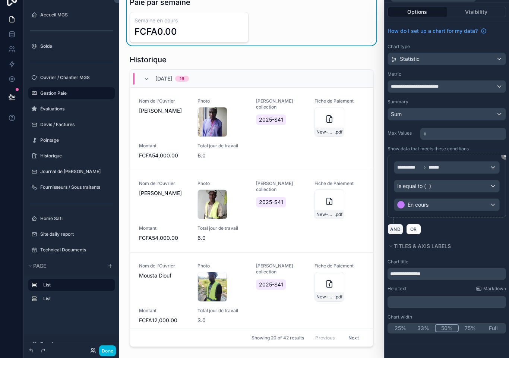
click at [381, 235] on button "AND" at bounding box center [395, 240] width 16 height 11
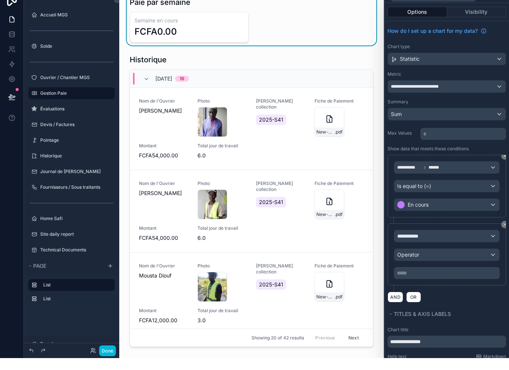
click at [381, 210] on button "En cours" at bounding box center [447, 216] width 106 height 13
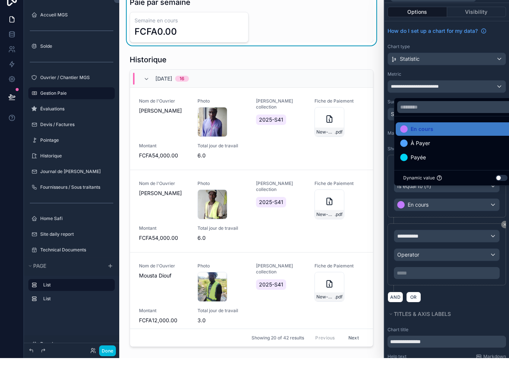
click at [381, 222] on div at bounding box center [446, 185] width 124 height 370
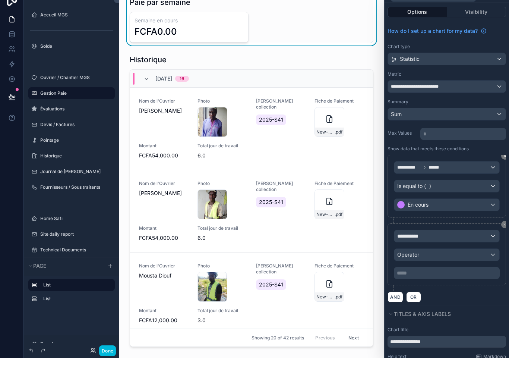
click at [381, 242] on div "**********" at bounding box center [446, 248] width 105 height 12
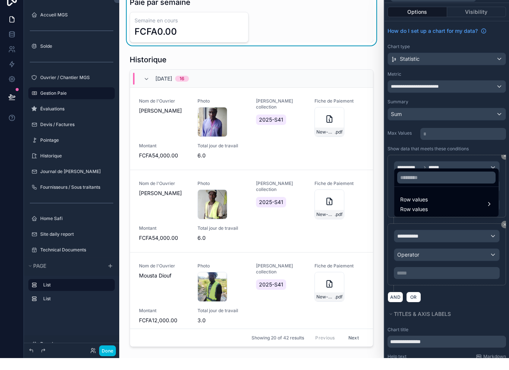
click at [381, 239] on div at bounding box center [446, 185] width 124 height 370
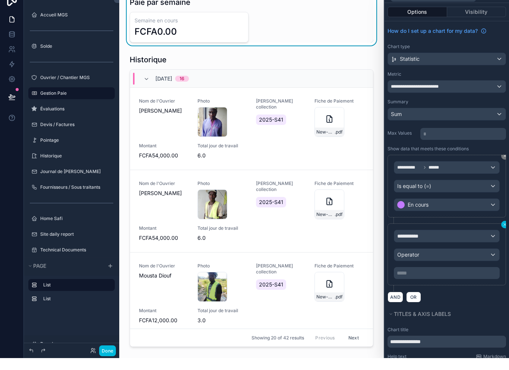
click at [381, 232] on button at bounding box center [504, 235] width 7 height 7
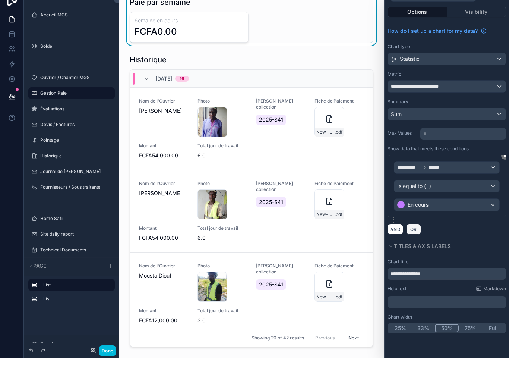
click at [381, 238] on span "OR" at bounding box center [414, 241] width 10 height 6
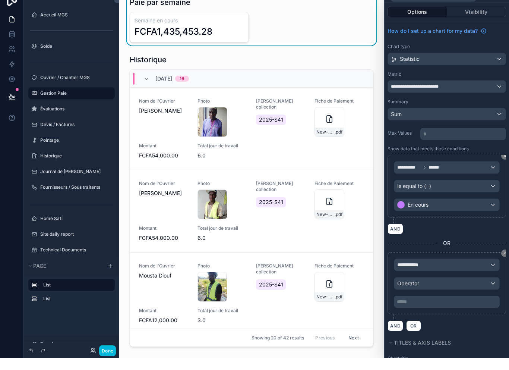
click at [381, 270] on div "**********" at bounding box center [446, 276] width 105 height 12
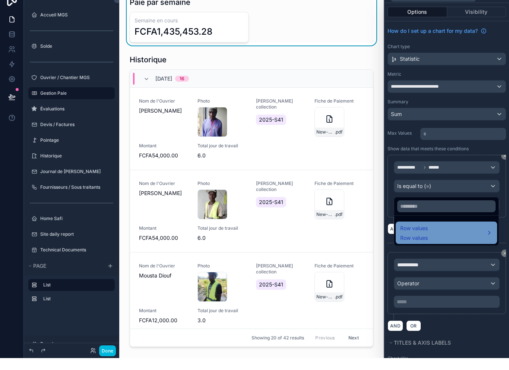
click at [381, 237] on div "Row values Row values" at bounding box center [446, 244] width 92 height 18
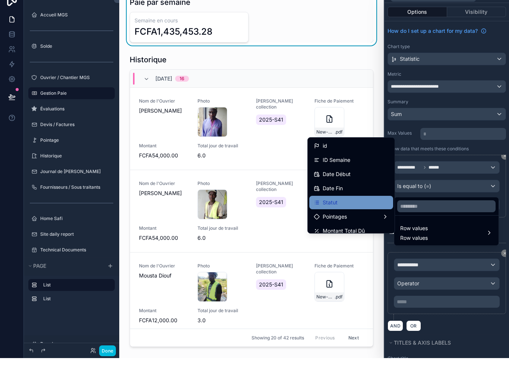
click at [356, 210] on div "Statut" at bounding box center [351, 214] width 75 height 9
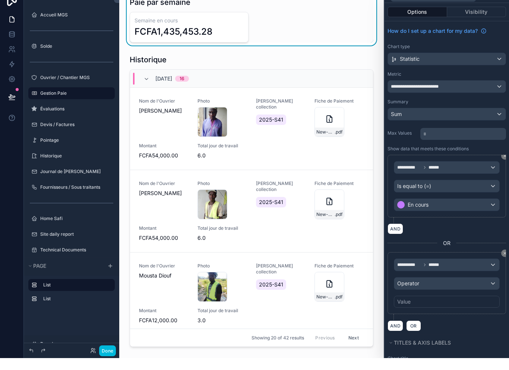
click at [381, 289] on div "Operator" at bounding box center [446, 295] width 105 height 12
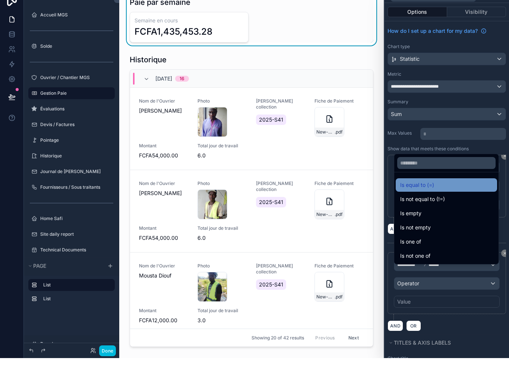
click at [381, 197] on div "Is equal to (=)" at bounding box center [446, 196] width 92 height 9
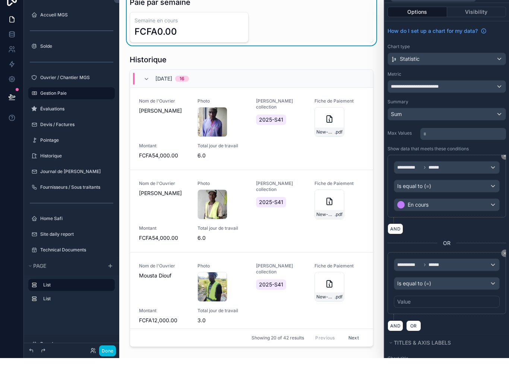
click at [381, 251] on div "**********" at bounding box center [446, 189] width 124 height 313
click at [381, 261] on button at bounding box center [504, 264] width 7 height 7
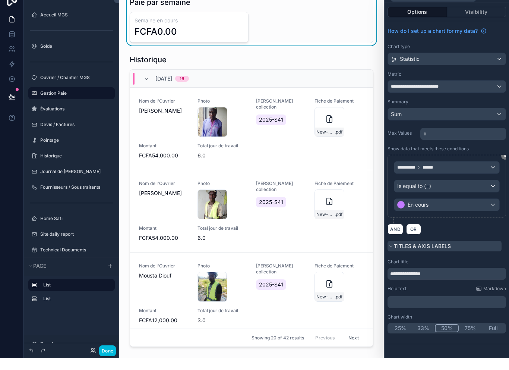
click at [381, 253] on button "Titles & Axis labels" at bounding box center [444, 258] width 114 height 10
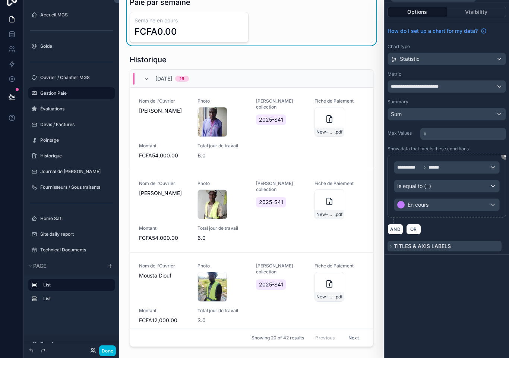
click at [381, 253] on button "Titles & Axis labels" at bounding box center [444, 258] width 114 height 10
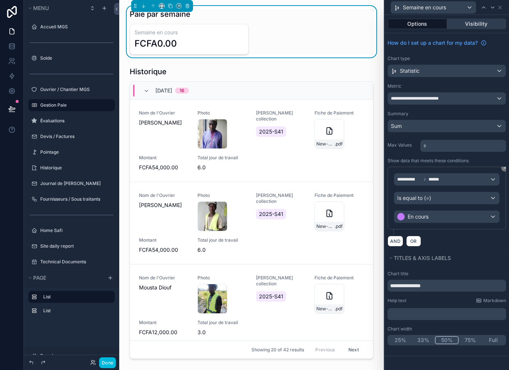
click at [381, 26] on button "Visibility" at bounding box center [476, 24] width 59 height 10
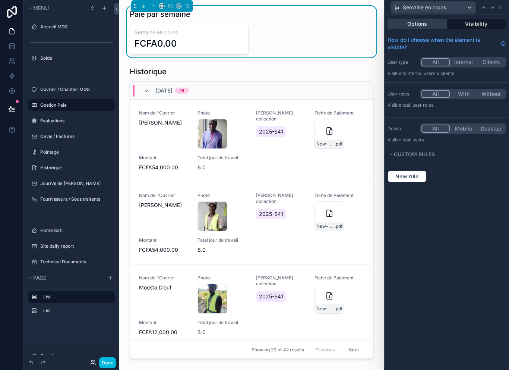
click at [381, 28] on button "Options" at bounding box center [417, 24] width 60 height 10
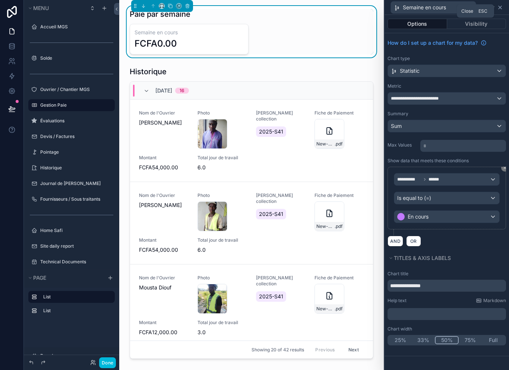
click at [381, 4] on icon at bounding box center [500, 7] width 6 height 6
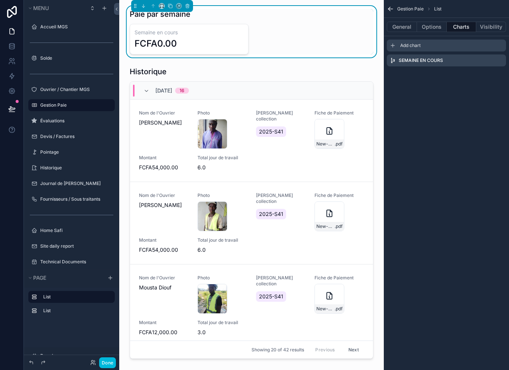
click at [381, 46] on div "Add chart" at bounding box center [446, 45] width 119 height 12
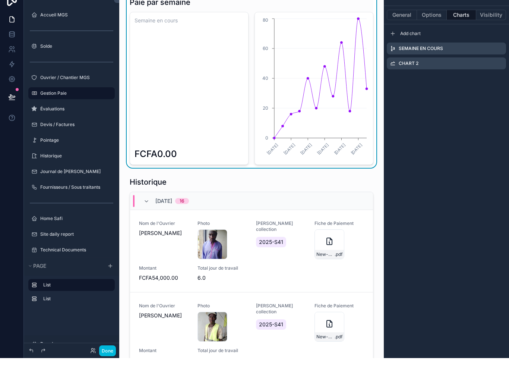
click at [0, 0] on icon "scrollable content" at bounding box center [0, 0] width 0 height 0
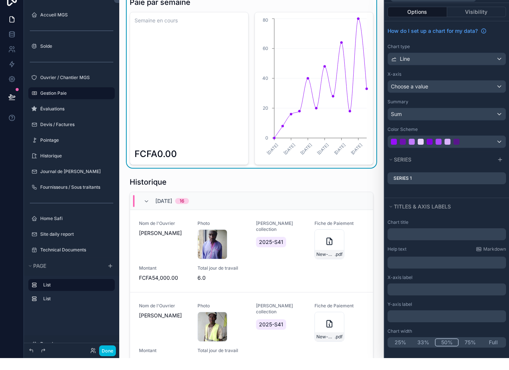
click at [381, 65] on div "Line" at bounding box center [447, 71] width 118 height 12
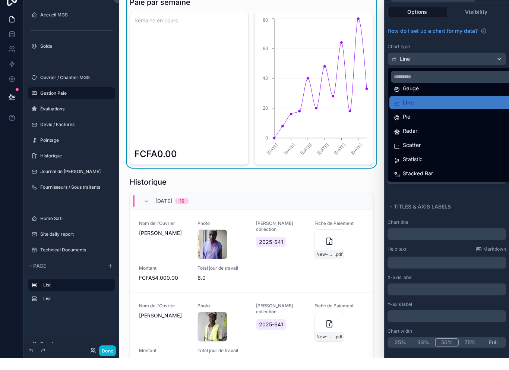
scroll to position [53, 0]
click at [381, 167] on div "Statistic" at bounding box center [455, 171] width 123 height 9
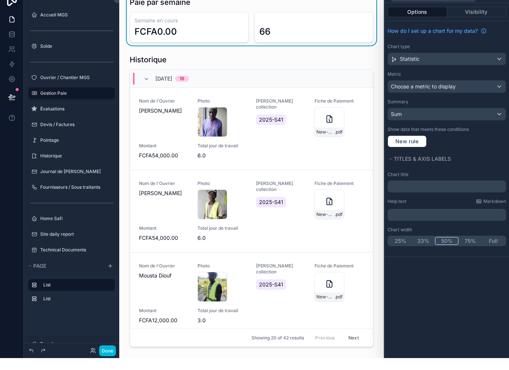
click at [381, 92] on button "Choose a metric to display" at bounding box center [446, 98] width 118 height 13
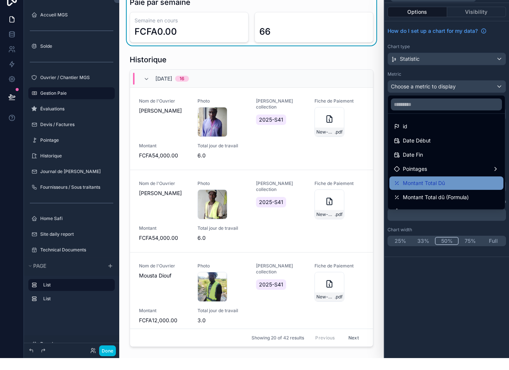
click at [381, 190] on div "Montant Total Dû" at bounding box center [446, 194] width 105 height 9
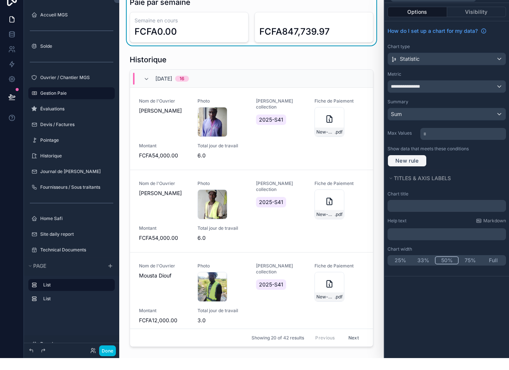
click at [381, 167] on button "New rule" at bounding box center [406, 173] width 39 height 12
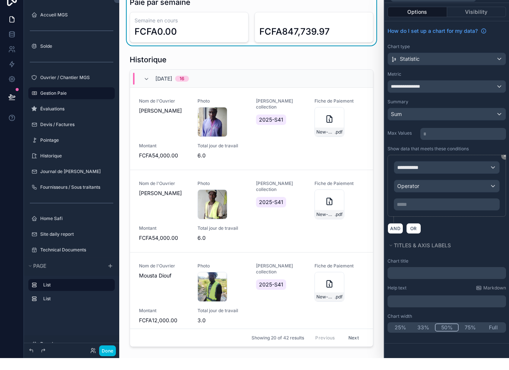
click at [381, 173] on div "**********" at bounding box center [446, 179] width 105 height 12
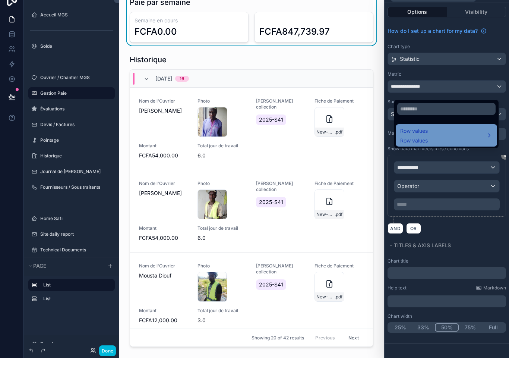
click at [381, 147] on span "Row values" at bounding box center [414, 142] width 28 height 9
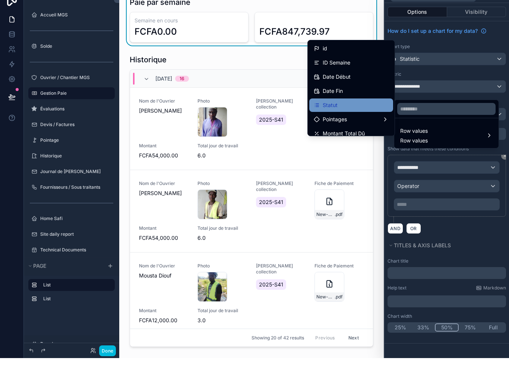
click at [352, 112] on div "Statut" at bounding box center [351, 116] width 75 height 9
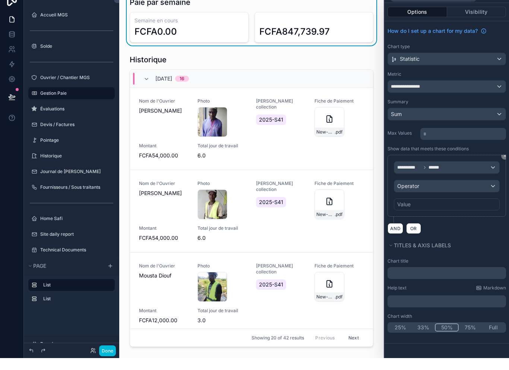
click at [381, 192] on div "Operator" at bounding box center [446, 198] width 105 height 12
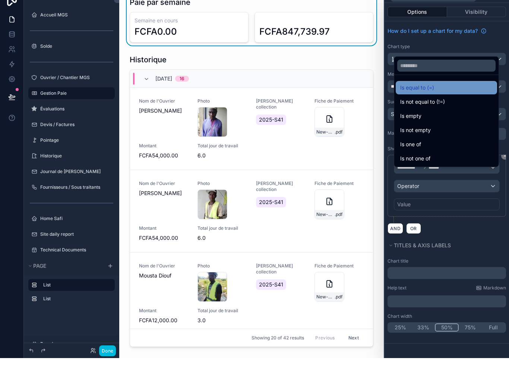
click at [381, 101] on div "Is equal to (=)" at bounding box center [446, 99] width 92 height 9
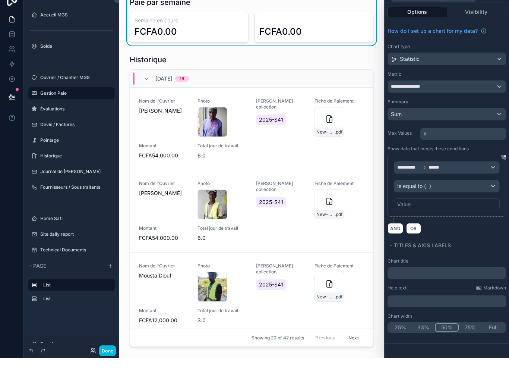
click at [381, 210] on div "Value" at bounding box center [447, 216] width 106 height 12
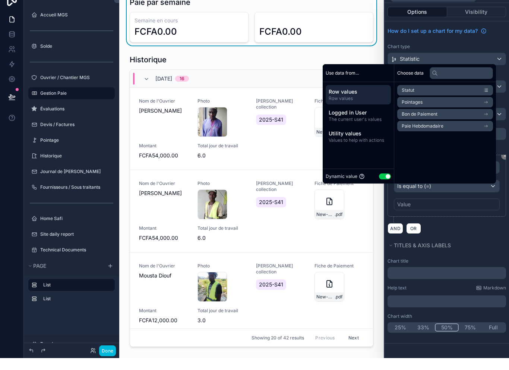
click at [379, 188] on button "Use setting" at bounding box center [385, 188] width 12 height 6
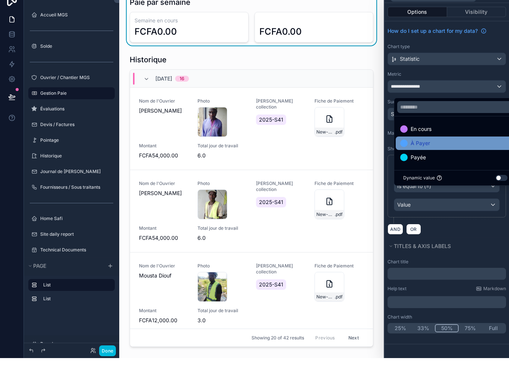
click at [381, 154] on div "À Payer" at bounding box center [455, 154] width 110 height 9
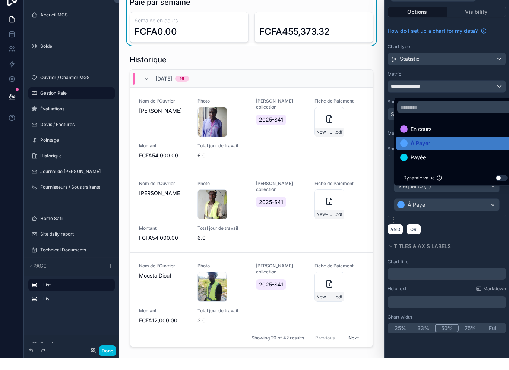
click at [381, 235] on div "AND OR" at bounding box center [446, 240] width 118 height 11
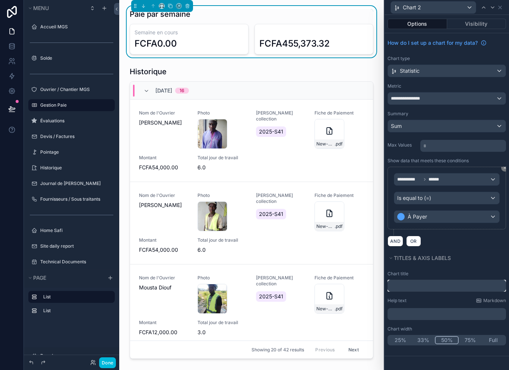
click at [381, 283] on input "text" at bounding box center [446, 285] width 118 height 12
type input "*"
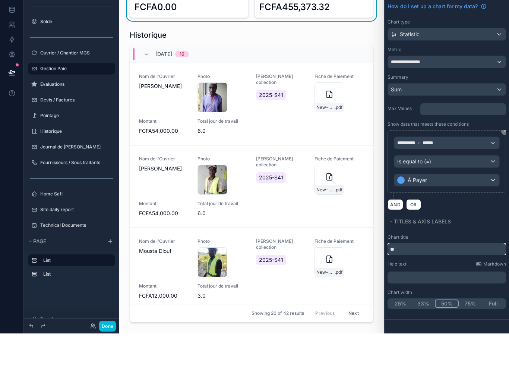
type input "*"
type input "*******"
click at [114, 357] on button "Done" at bounding box center [107, 362] width 17 height 11
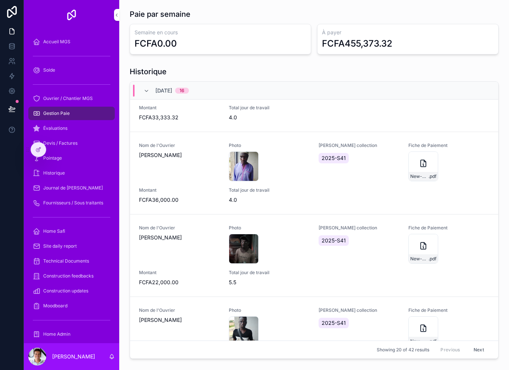
scroll to position [725, 0]
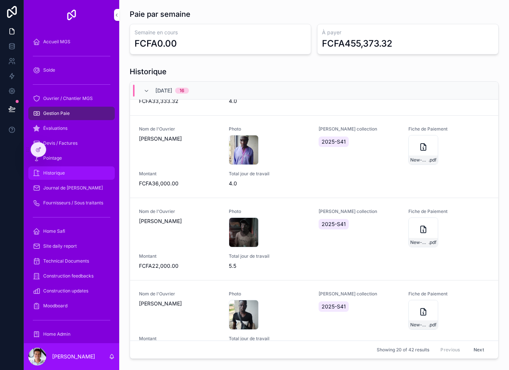
click at [81, 167] on div "Historique" at bounding box center [71, 173] width 77 height 12
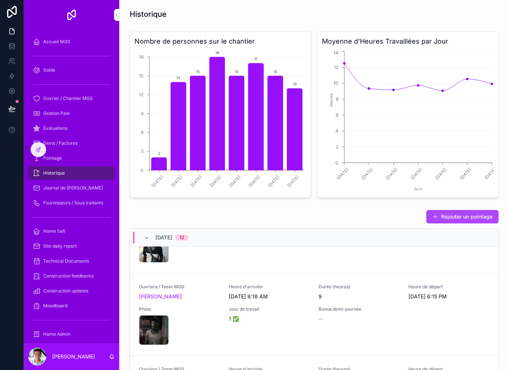
scroll to position [137, 0]
click at [326, 325] on div "Bonus demi-journée --" at bounding box center [358, 325] width 81 height 39
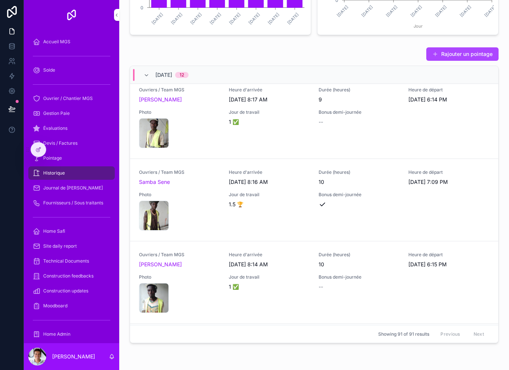
scroll to position [393, 0]
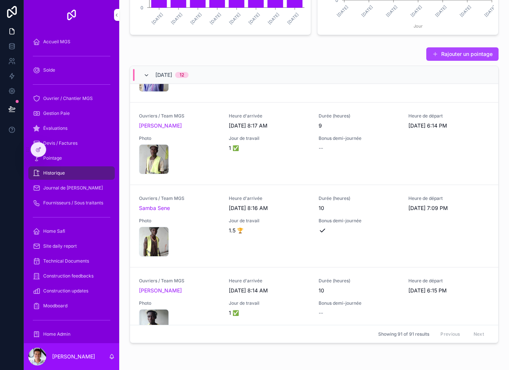
click at [149, 72] on icon "scrollable content" at bounding box center [146, 75] width 6 height 6
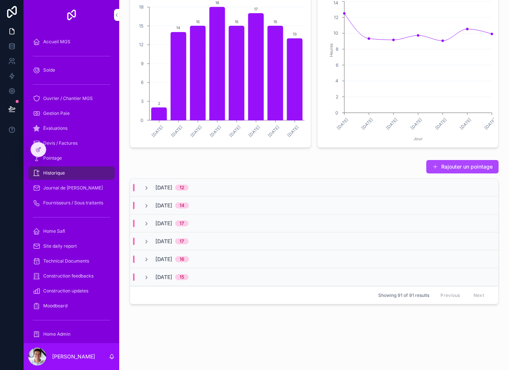
scroll to position [38, 0]
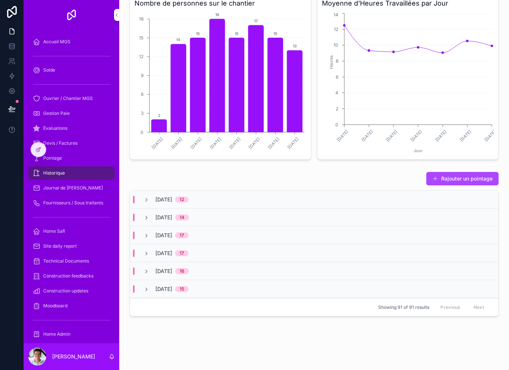
click at [172, 249] on span "[DATE]" at bounding box center [163, 252] width 17 height 7
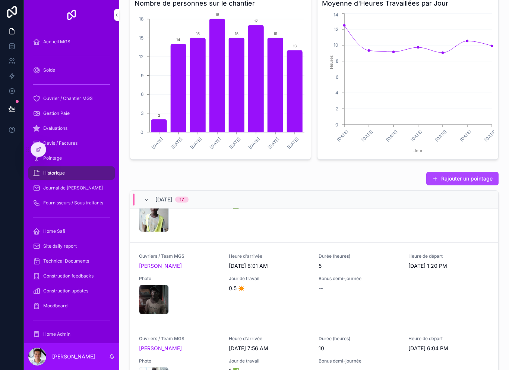
scroll to position [761, 0]
click at [0, 0] on button "scrollable content" at bounding box center [0, 0] width 0 height 0
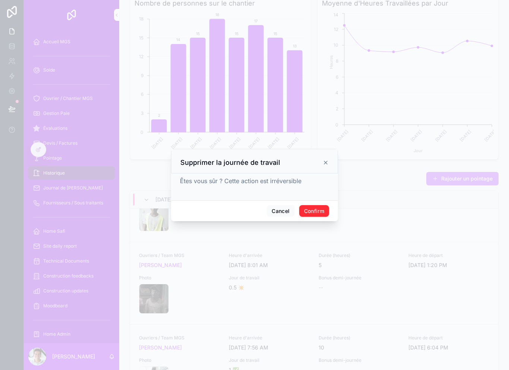
click at [319, 212] on button "Confirm" at bounding box center [314, 211] width 30 height 12
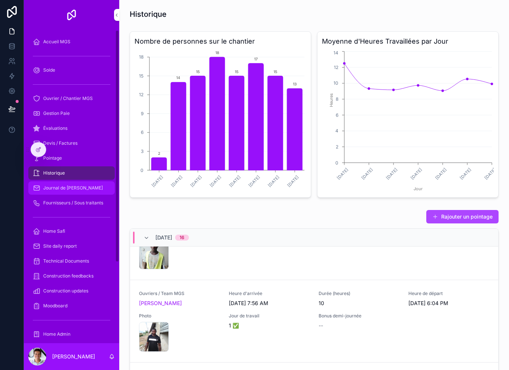
scroll to position [0, 0]
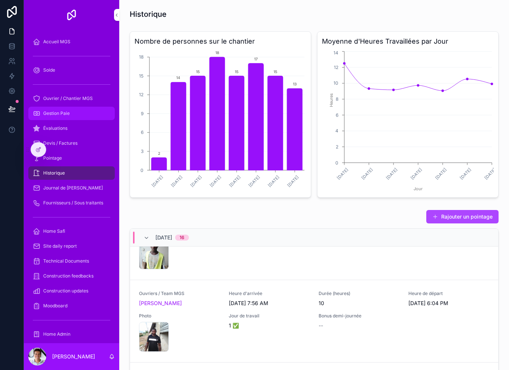
click at [62, 110] on span "Gestion Paie" at bounding box center [56, 113] width 26 height 6
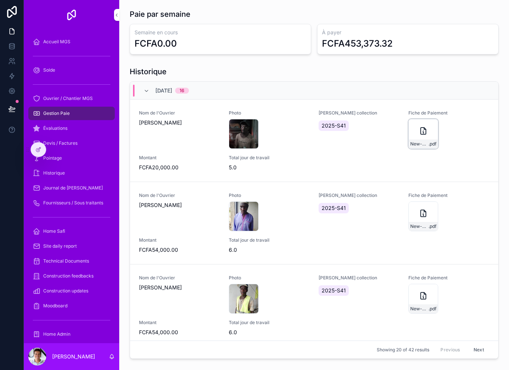
click at [381, 126] on div "New-Document .pdf" at bounding box center [423, 134] width 30 height 30
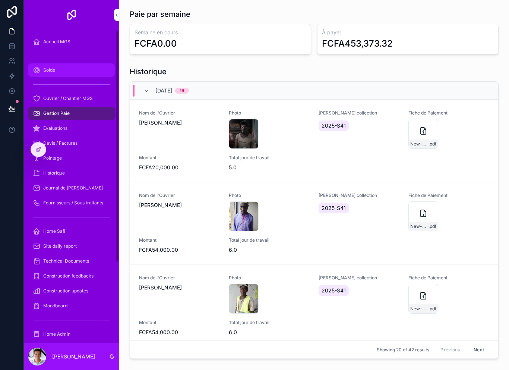
click at [77, 71] on div "Solde" at bounding box center [71, 70] width 77 height 12
